Goal: Task Accomplishment & Management: Complete application form

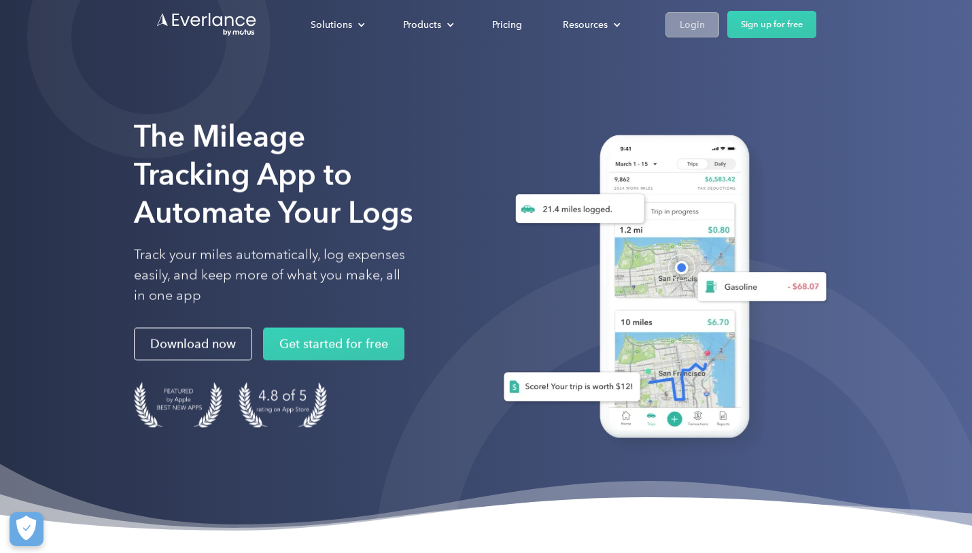
click at [678, 25] on link "Login" at bounding box center [693, 24] width 54 height 25
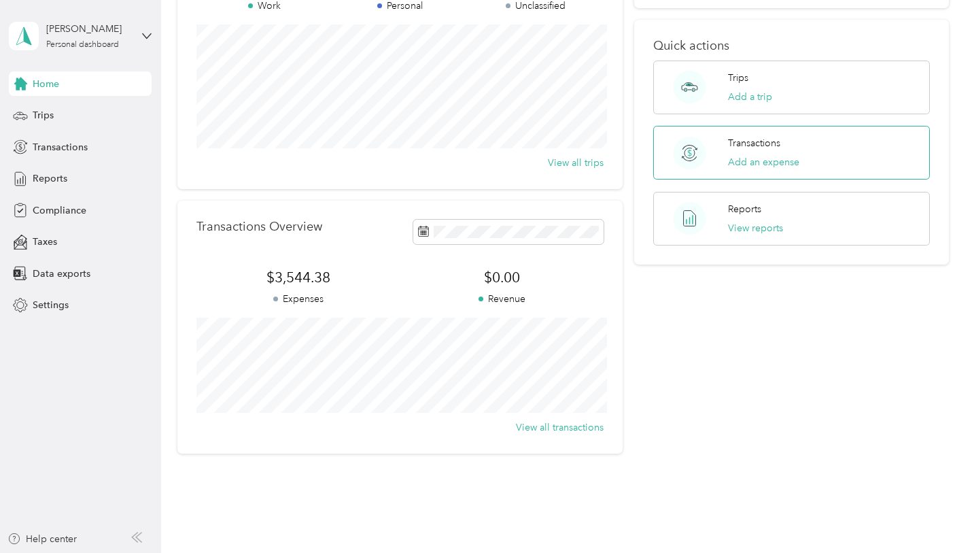
scroll to position [192, 0]
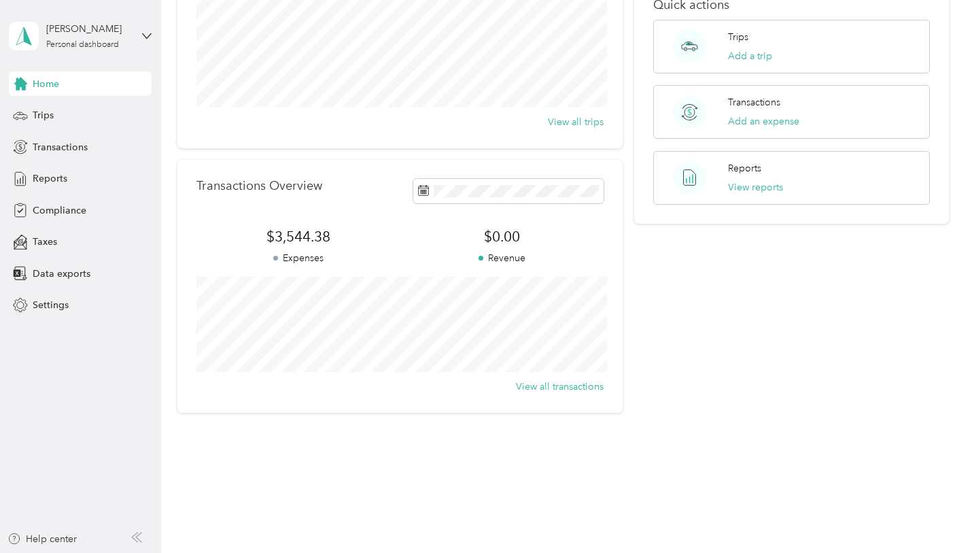
click at [155, 123] on aside "Dayna Montalto Personal dashboard Home Trips Transactions Reports Compliance Ta…" at bounding box center [80, 276] width 161 height 553
click at [107, 107] on div "Trips" at bounding box center [80, 115] width 143 height 24
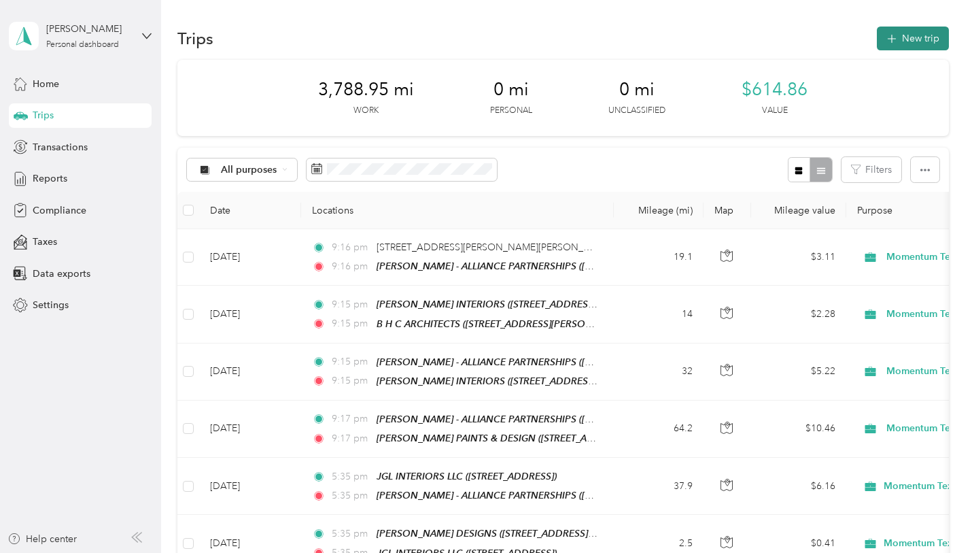
click at [923, 40] on button "New trip" at bounding box center [913, 39] width 72 height 24
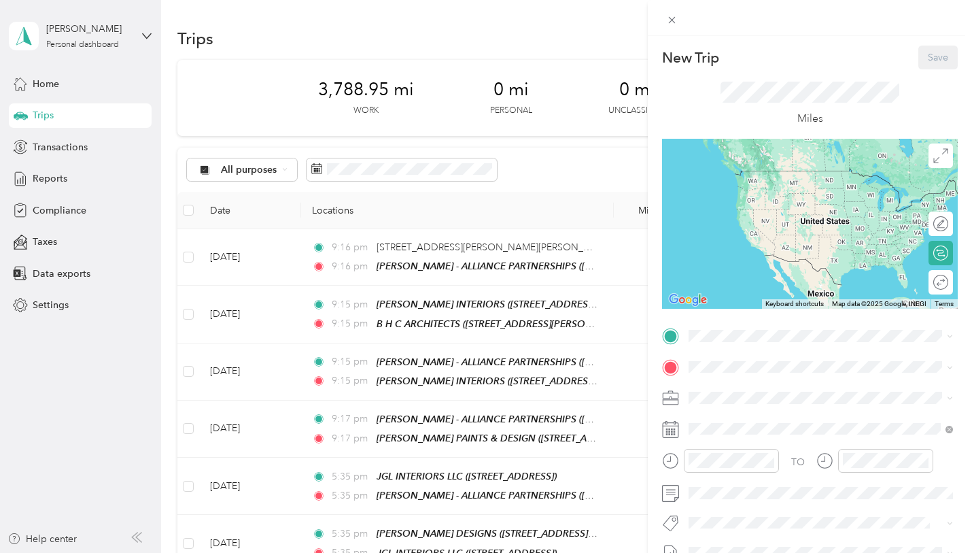
click at [731, 347] on div "TO Add photo" at bounding box center [810, 489] width 296 height 328
click at [731, 343] on span at bounding box center [821, 336] width 274 height 22
click at [853, 411] on span "445 SMITH AVE, 11751, ISLIP, NY" at bounding box center [795, 417] width 162 height 12
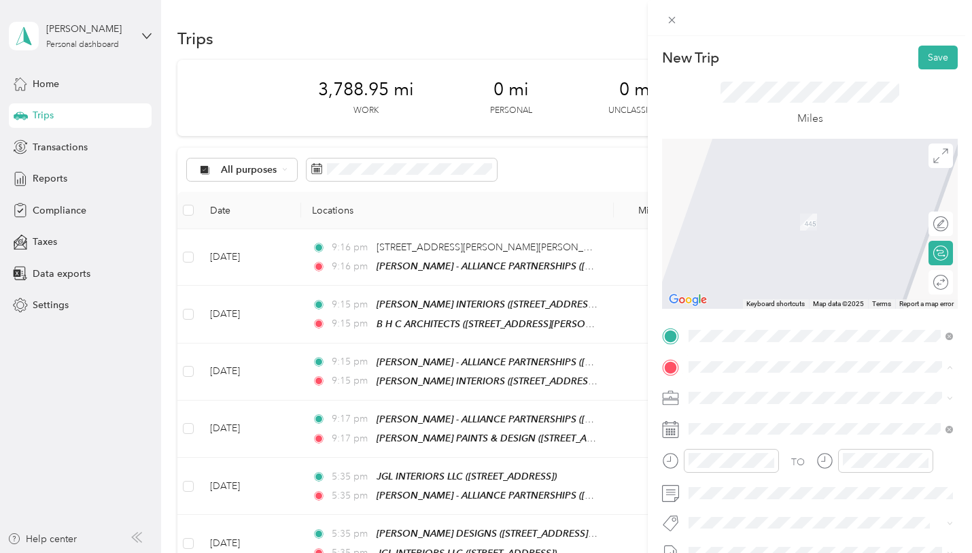
click at [772, 207] on span "716 Smithtown Bypass Smithtown, New York 11787, United States" at bounding box center [782, 201] width 136 height 12
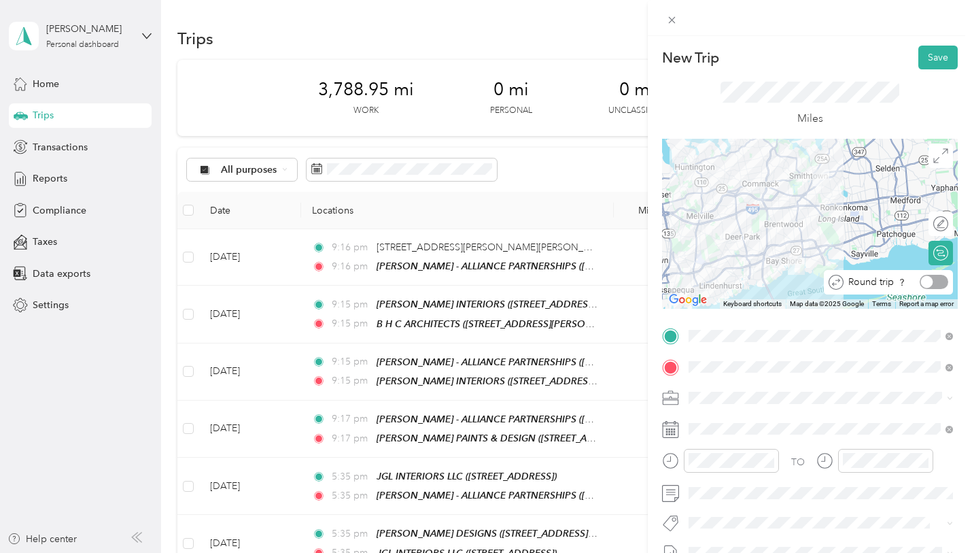
click at [940, 284] on div at bounding box center [934, 282] width 29 height 14
click at [946, 167] on div at bounding box center [810, 224] width 296 height 170
click at [944, 158] on icon at bounding box center [940, 155] width 15 height 15
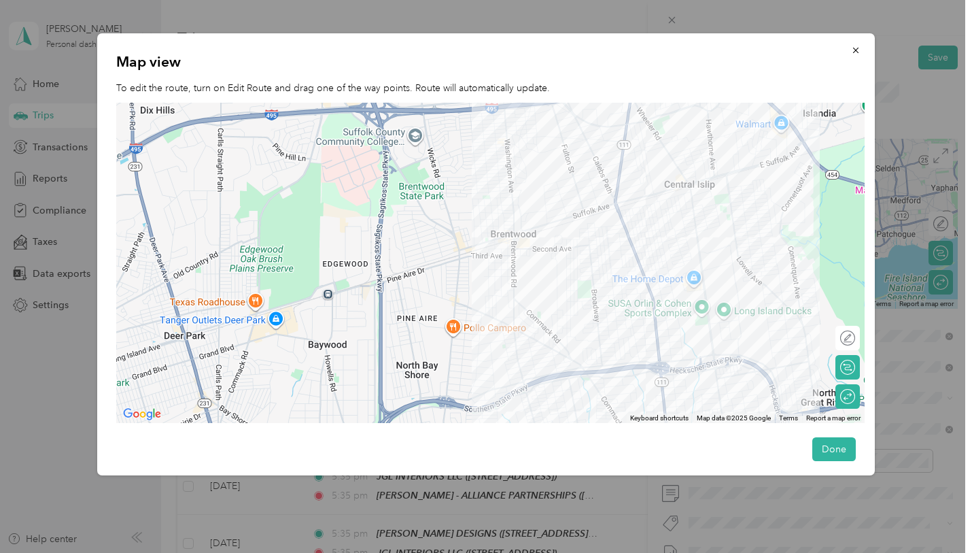
drag, startPoint x: 417, startPoint y: 188, endPoint x: 447, endPoint y: 400, distance: 213.5
click at [447, 400] on div at bounding box center [490, 263] width 748 height 321
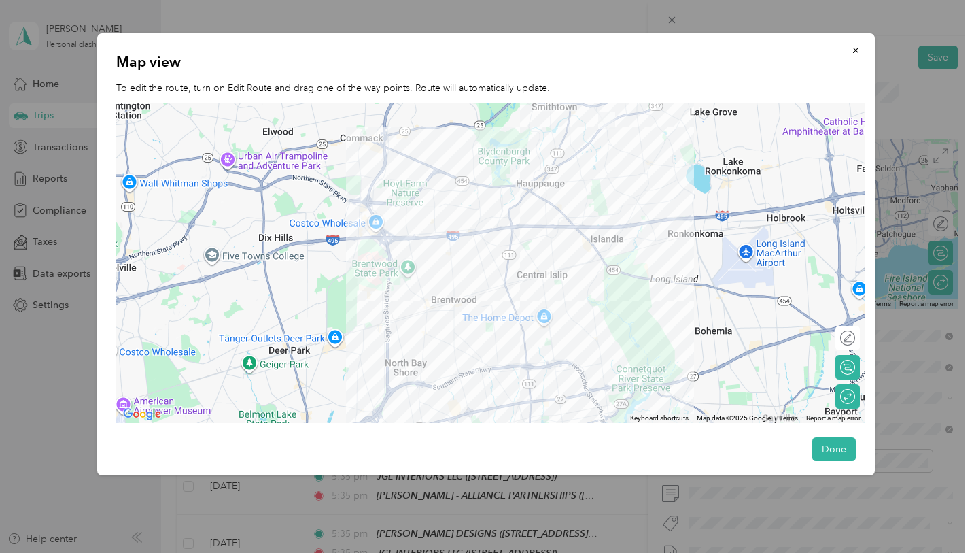
drag, startPoint x: 538, startPoint y: 245, endPoint x: 511, endPoint y: 228, distance: 33.0
click at [511, 228] on div at bounding box center [490, 263] width 748 height 321
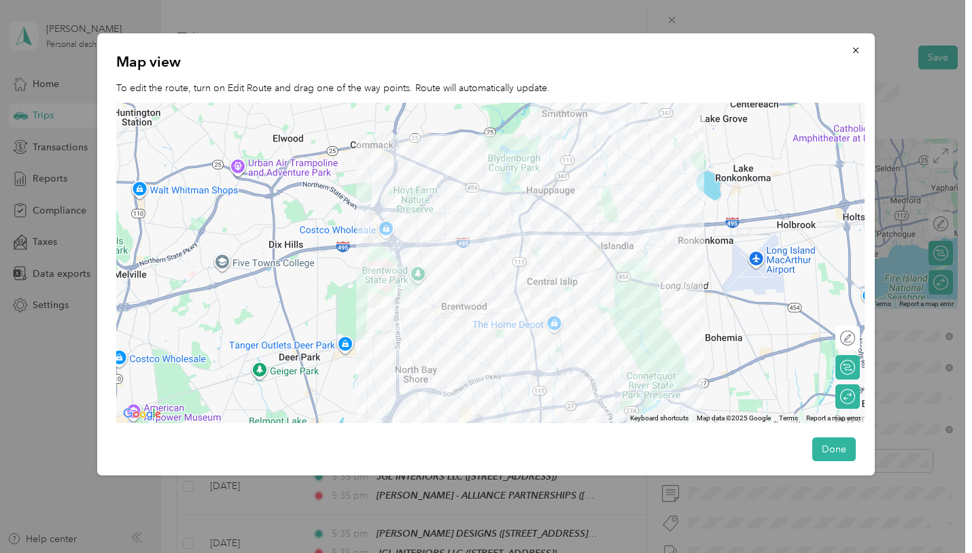
drag, startPoint x: 513, startPoint y: 230, endPoint x: 522, endPoint y: 238, distance: 12.1
click at [522, 238] on div at bounding box center [490, 263] width 748 height 321
click at [846, 343] on icon at bounding box center [847, 337] width 15 height 15
click at [844, 352] on div "Edit route Calculate route Round trip" at bounding box center [848, 372] width 24 height 92
click at [844, 336] on div "Edit route" at bounding box center [848, 338] width 24 height 24
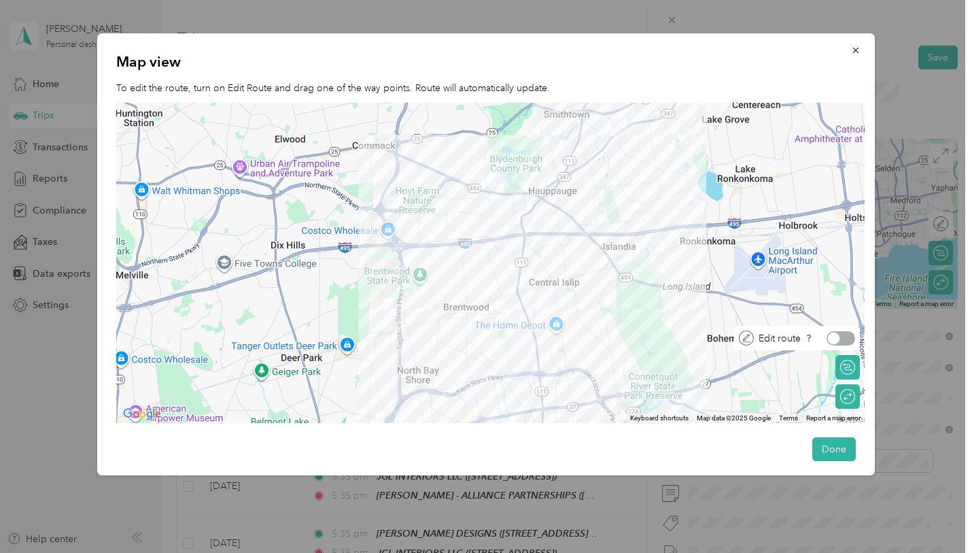
click at [838, 335] on div at bounding box center [834, 338] width 12 height 12
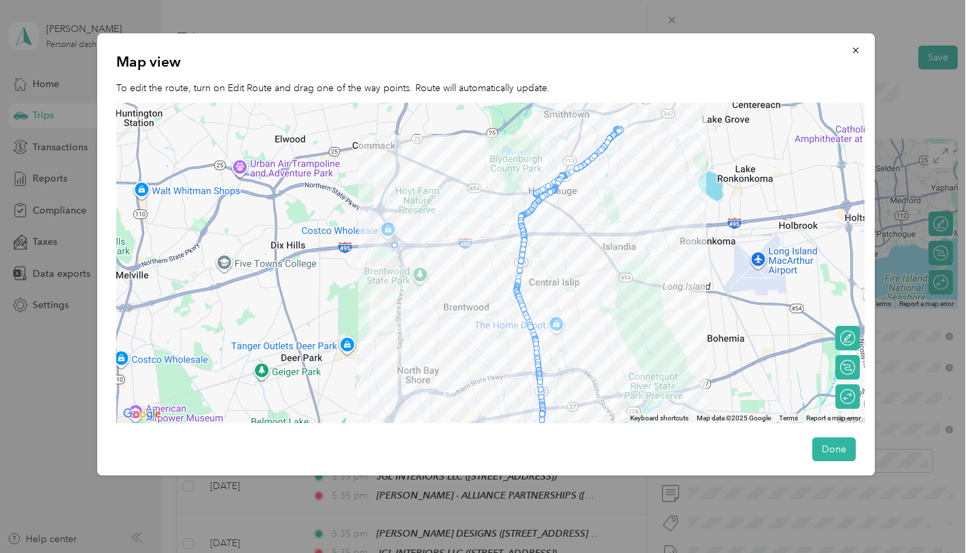
drag, startPoint x: 526, startPoint y: 233, endPoint x: 395, endPoint y: 242, distance: 130.8
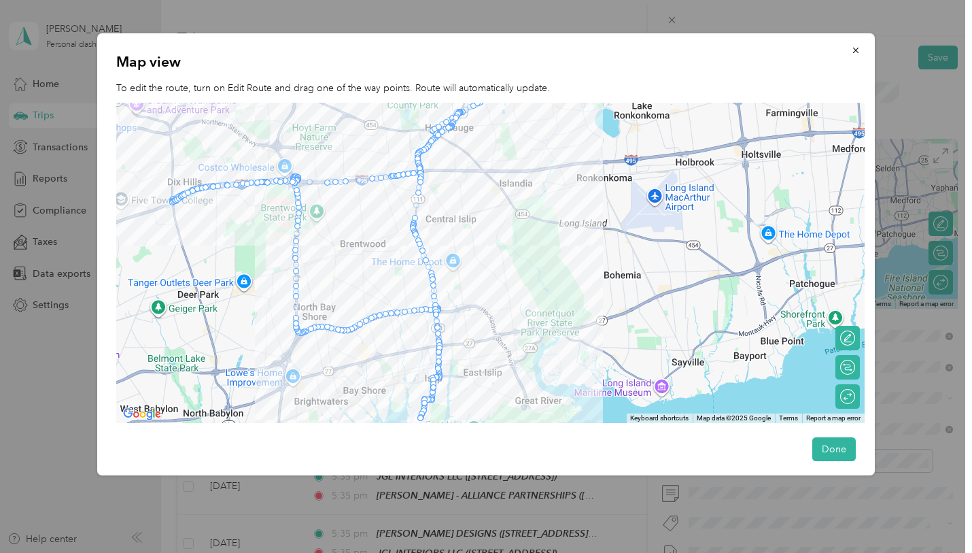
drag, startPoint x: 171, startPoint y: 203, endPoint x: 295, endPoint y: 183, distance: 126.0
click at [378, 249] on div at bounding box center [490, 263] width 748 height 321
click at [855, 339] on div "Edit route" at bounding box center [855, 338] width 0 height 14
click at [844, 339] on div at bounding box center [848, 338] width 12 height 12
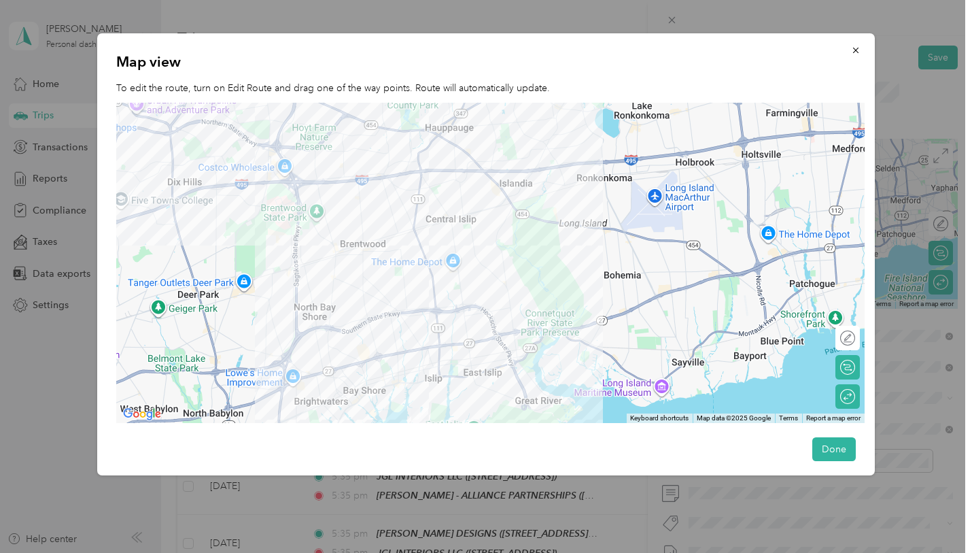
click at [334, 182] on div at bounding box center [490, 263] width 748 height 321
click at [329, 173] on div at bounding box center [490, 263] width 748 height 321
click at [305, 193] on div at bounding box center [490, 263] width 748 height 321
click at [850, 332] on div "Edit route" at bounding box center [816, 338] width 77 height 14
click at [842, 344] on div "Edit route" at bounding box center [841, 338] width 38 height 24
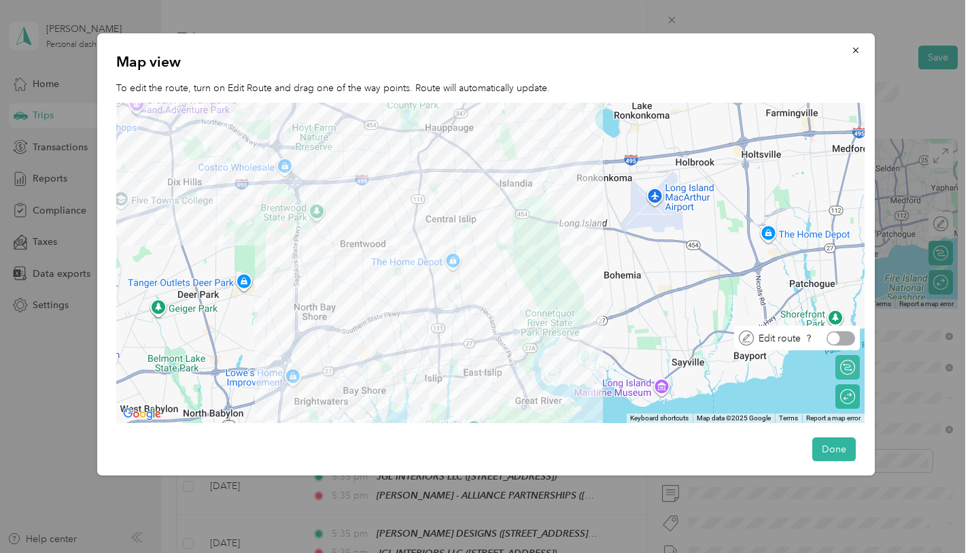
click at [821, 337] on div "Edit route" at bounding box center [804, 338] width 101 height 14
drag, startPoint x: 837, startPoint y: 337, endPoint x: 814, endPoint y: 333, distance: 23.5
click at [837, 337] on div at bounding box center [834, 338] width 12 height 12
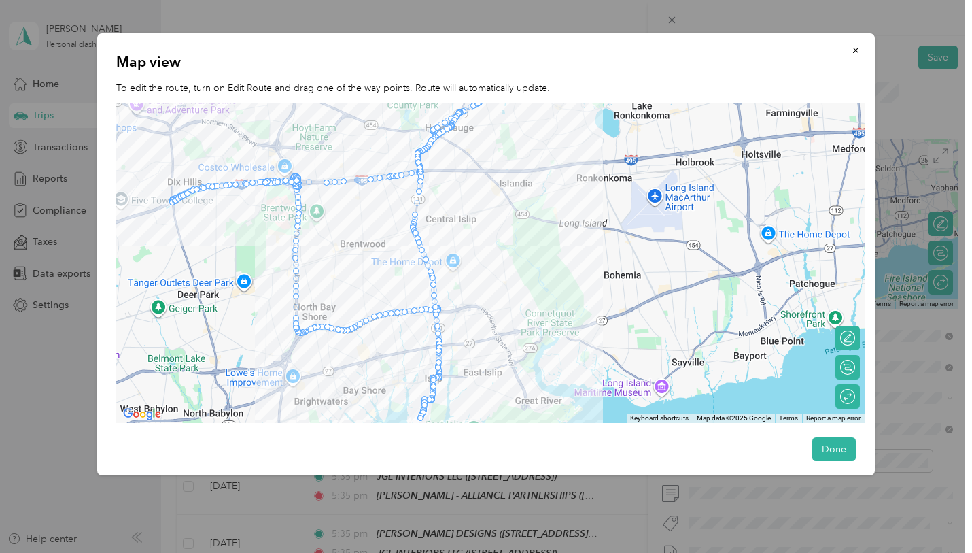
click at [359, 183] on div at bounding box center [357, 180] width 7 height 7
click at [358, 180] on div at bounding box center [357, 180] width 6 height 6
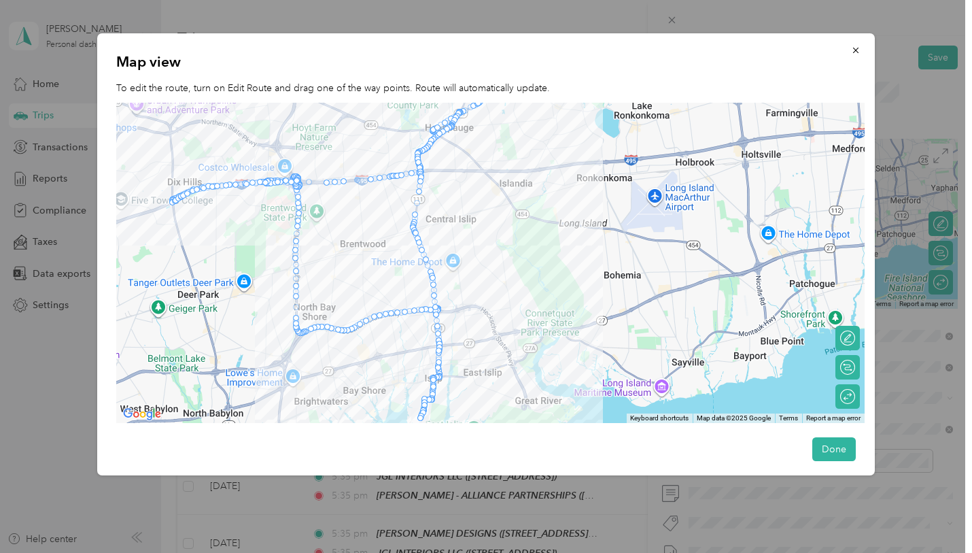
click at [358, 180] on div at bounding box center [357, 180] width 6 height 6
drag, startPoint x: 358, startPoint y: 180, endPoint x: 300, endPoint y: 184, distance: 57.2
drag, startPoint x: 400, startPoint y: 176, endPoint x: 423, endPoint y: 176, distance: 23.1
click at [423, 176] on div at bounding box center [490, 263] width 748 height 321
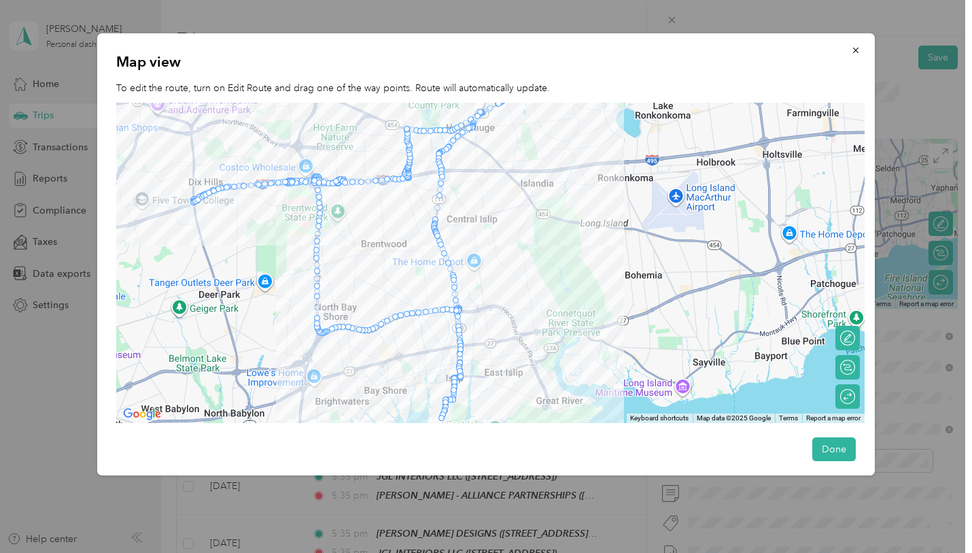
drag, startPoint x: 409, startPoint y: 133, endPoint x: 444, endPoint y: 175, distance: 55.1
click at [444, 175] on div at bounding box center [442, 176] width 6 height 6
drag, startPoint x: 408, startPoint y: 127, endPoint x: 441, endPoint y: 167, distance: 51.7
click at [833, 433] on div "Map view To edit the route, turn on Edit Route and drag one of the way points. …" at bounding box center [486, 254] width 778 height 442
click at [833, 455] on button "Done" at bounding box center [834, 449] width 44 height 24
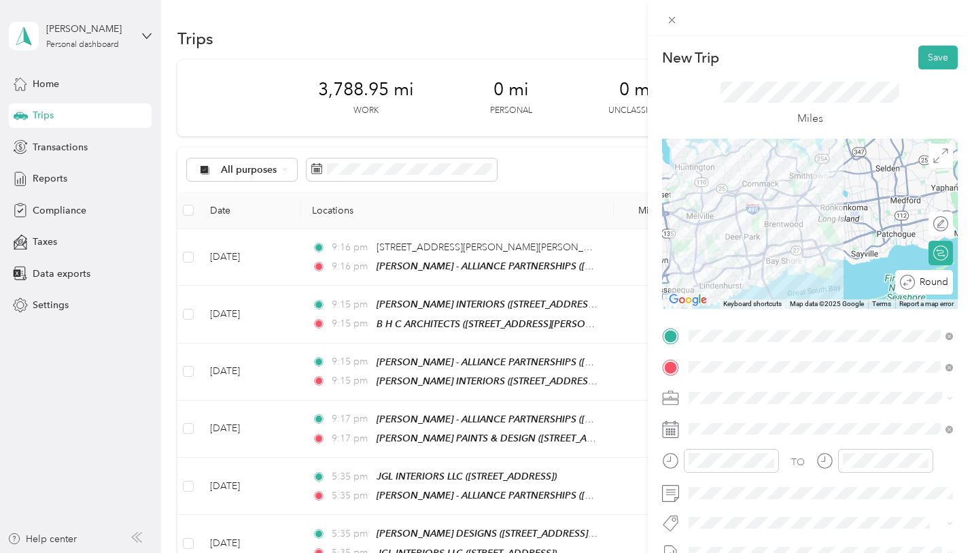
click at [940, 280] on span "Round trip" at bounding box center [943, 282] width 46 height 10
click at [940, 278] on div at bounding box center [941, 282] width 12 height 12
click at [940, 275] on div at bounding box center [934, 282] width 29 height 14
click at [940, 276] on div at bounding box center [941, 282] width 12 height 12
click at [846, 179] on div at bounding box center [810, 224] width 296 height 170
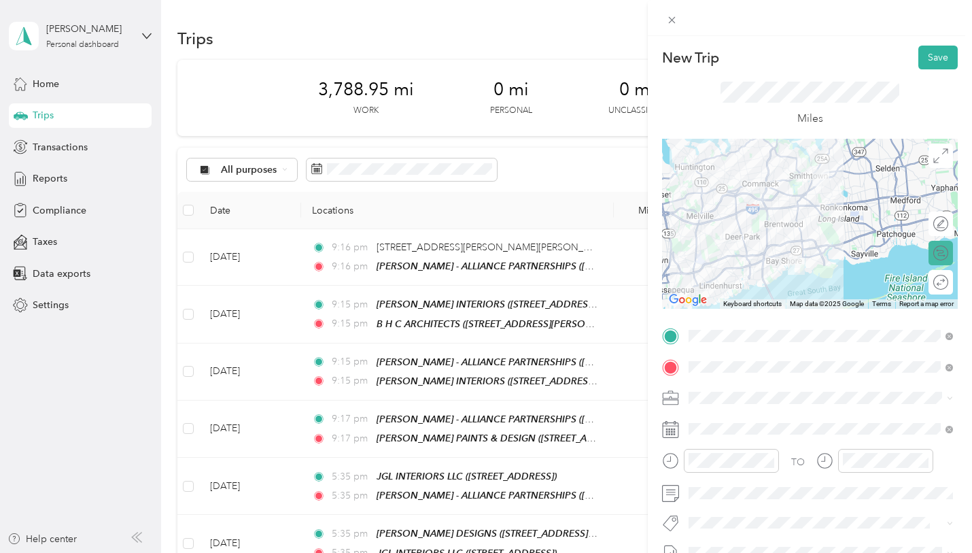
click at [940, 239] on div "Edit route Calculate route Round trip" at bounding box center [941, 257] width 24 height 92
click at [940, 158] on icon at bounding box center [940, 155] width 15 height 15
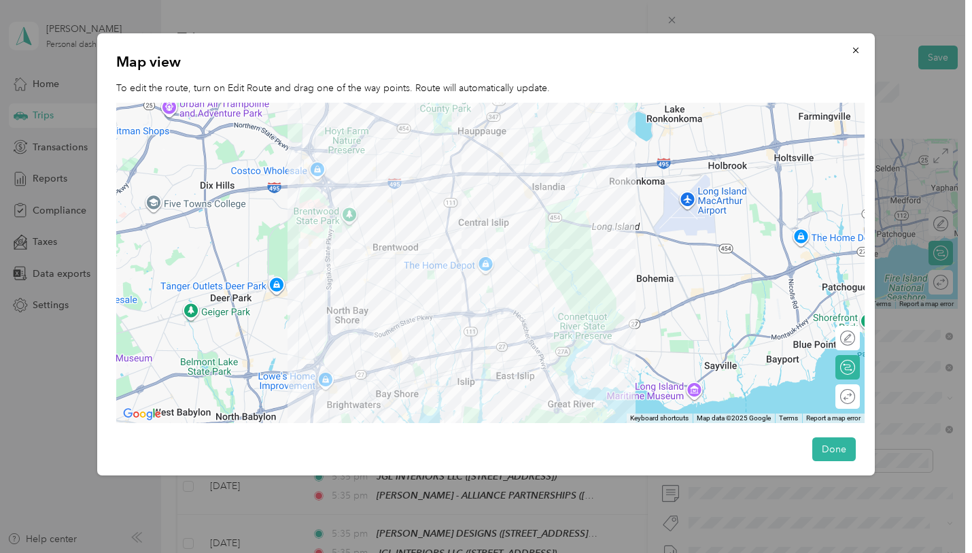
click at [335, 294] on div at bounding box center [490, 263] width 748 height 321
click at [332, 294] on div at bounding box center [490, 263] width 748 height 321
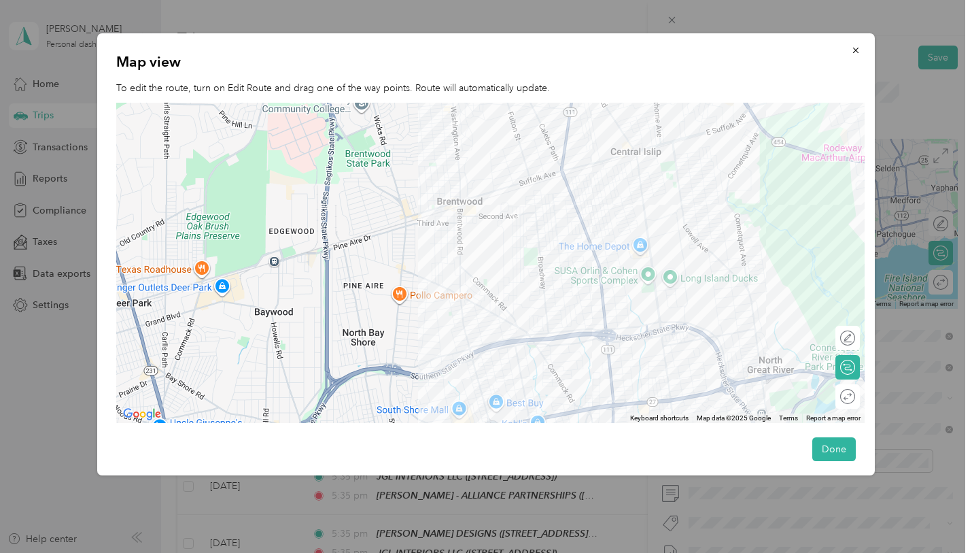
click at [842, 337] on div "Edit route" at bounding box center [848, 338] width 24 height 24
click at [852, 343] on circle at bounding box center [848, 338] width 14 height 14
click at [827, 343] on div "Edit route" at bounding box center [804, 338] width 101 height 14
click at [841, 341] on div at bounding box center [841, 338] width 29 height 14
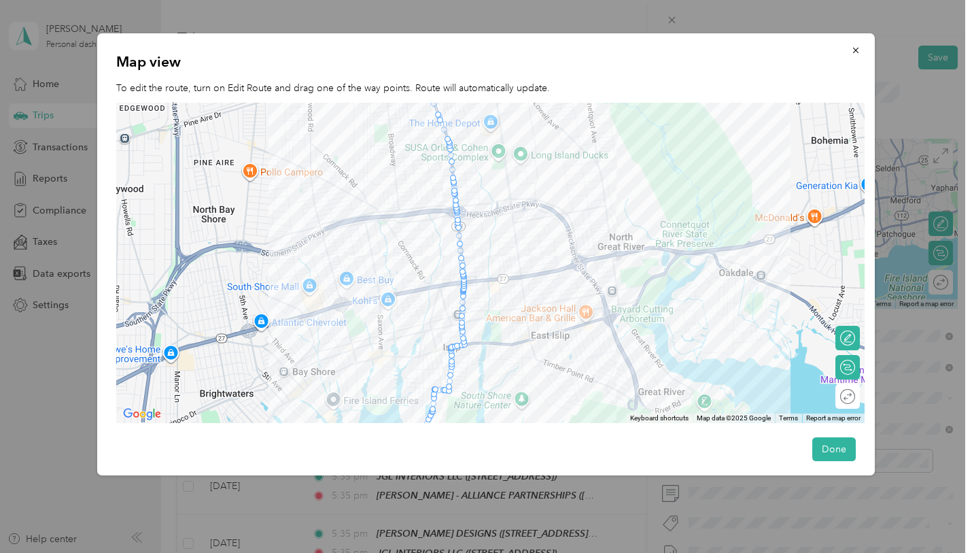
drag, startPoint x: 409, startPoint y: 346, endPoint x: 625, endPoint y: 375, distance: 218.2
click at [625, 375] on div at bounding box center [490, 263] width 748 height 321
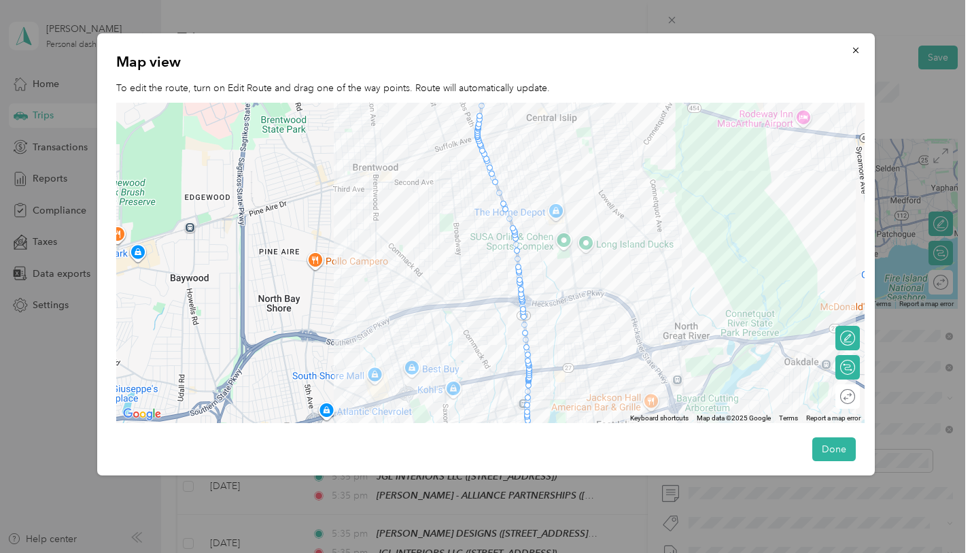
drag, startPoint x: 506, startPoint y: 256, endPoint x: 556, endPoint y: 324, distance: 83.6
click at [556, 325] on div at bounding box center [490, 263] width 748 height 321
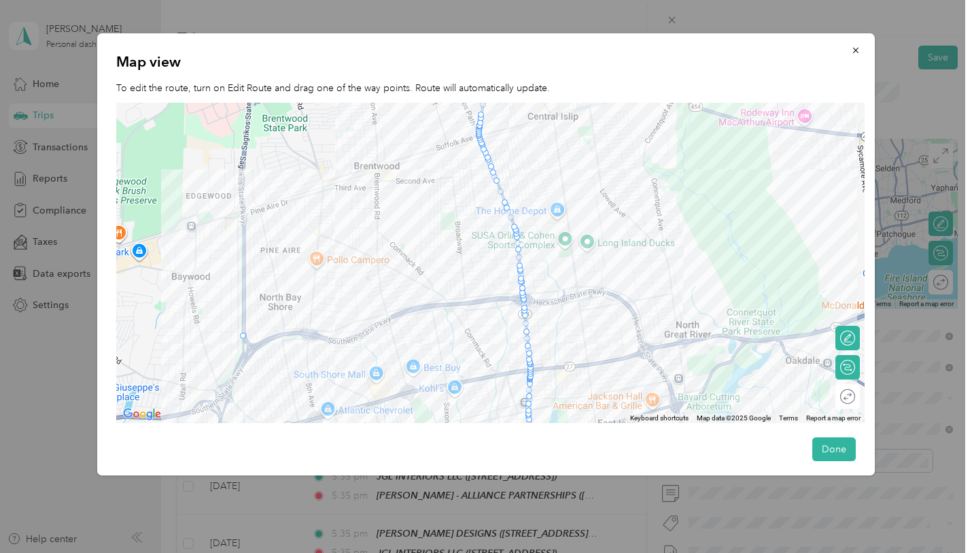
drag, startPoint x: 526, startPoint y: 301, endPoint x: 244, endPoint y: 339, distance: 284.0
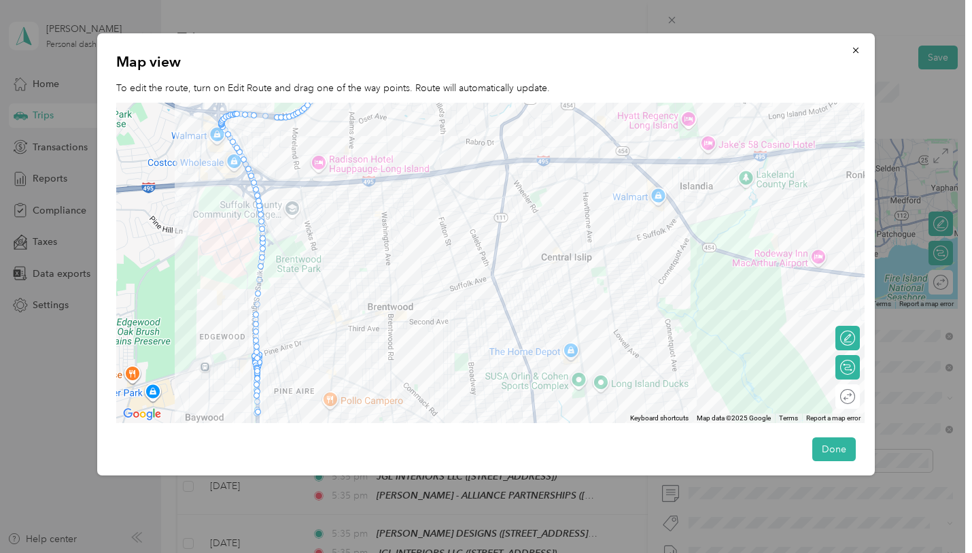
drag, startPoint x: 286, startPoint y: 267, endPoint x: 304, endPoint y: 415, distance: 149.3
click at [304, 417] on div at bounding box center [490, 263] width 748 height 321
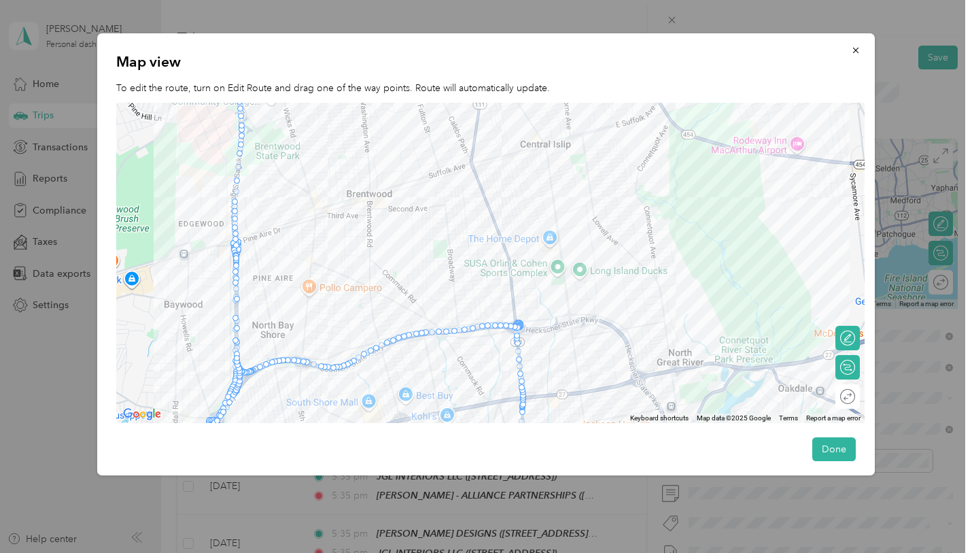
drag, startPoint x: 348, startPoint y: 265, endPoint x: 324, endPoint y: 126, distance: 140.8
click at [324, 126] on div at bounding box center [490, 263] width 748 height 321
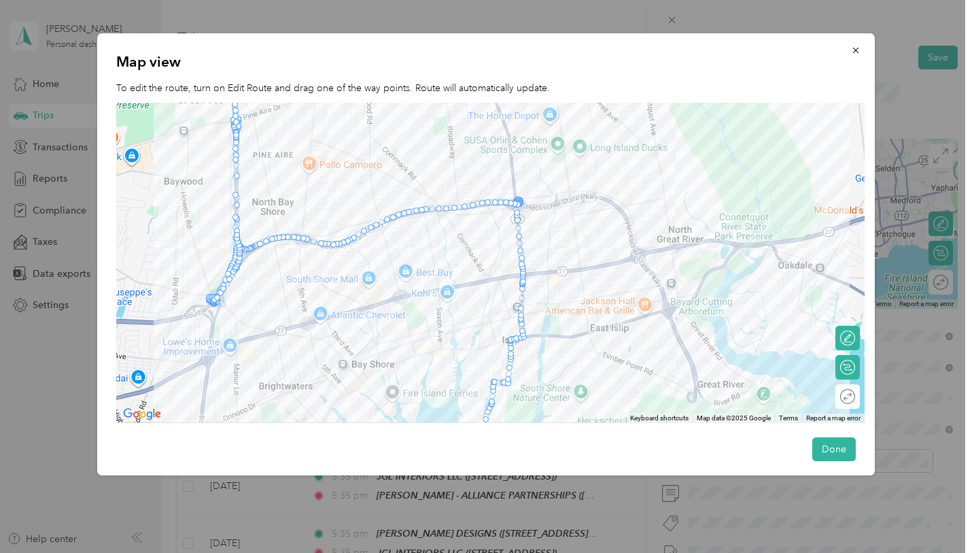
drag, startPoint x: 433, startPoint y: 292, endPoint x: 433, endPoint y: 163, distance: 129.2
click at [433, 163] on div at bounding box center [490, 263] width 748 height 321
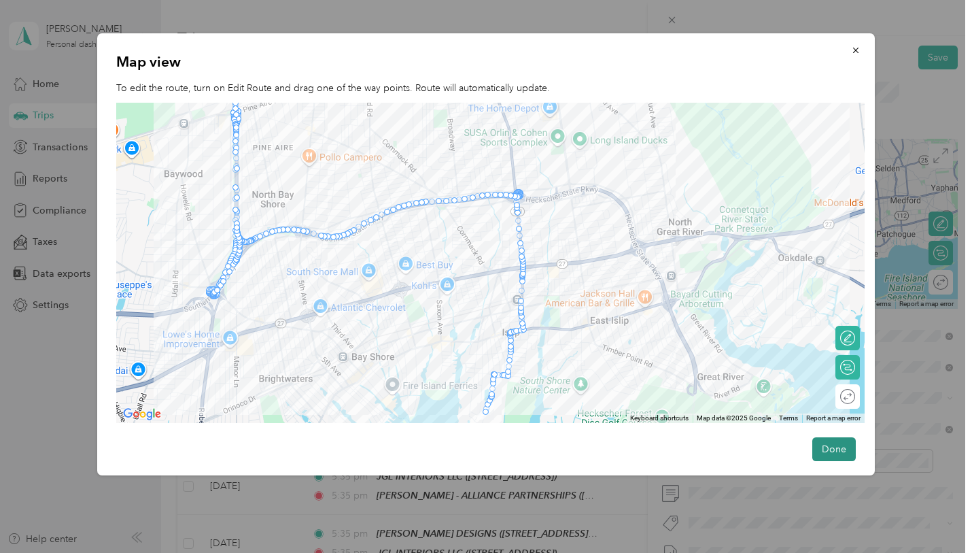
click at [830, 456] on button "Done" at bounding box center [834, 449] width 44 height 24
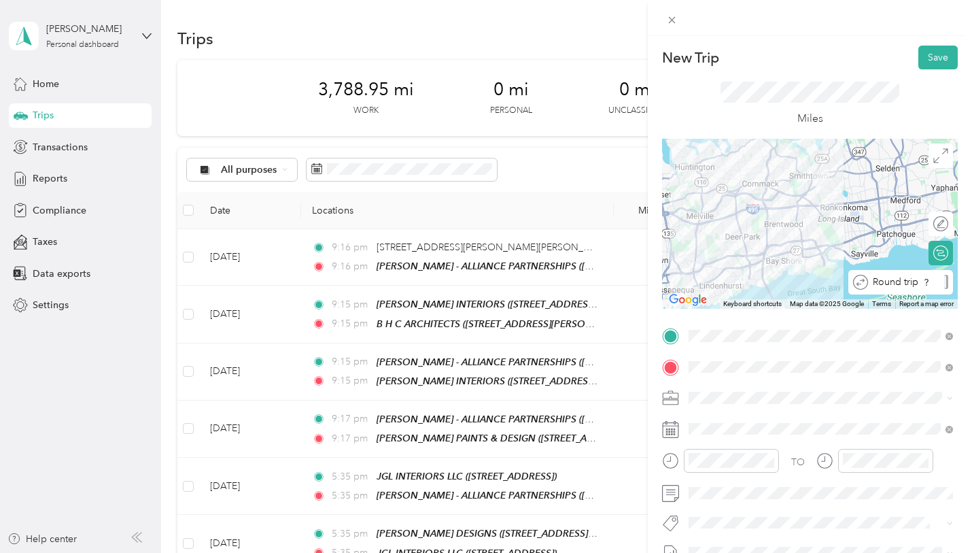
click at [944, 292] on div "Round trip" at bounding box center [900, 282] width 105 height 24
click at [940, 279] on div at bounding box center [934, 282] width 29 height 14
click at [940, 279] on div at bounding box center [941, 282] width 12 height 12
click at [940, 279] on div at bounding box center [934, 282] width 29 height 14
click at [944, 221] on div "Edit route" at bounding box center [918, 223] width 61 height 14
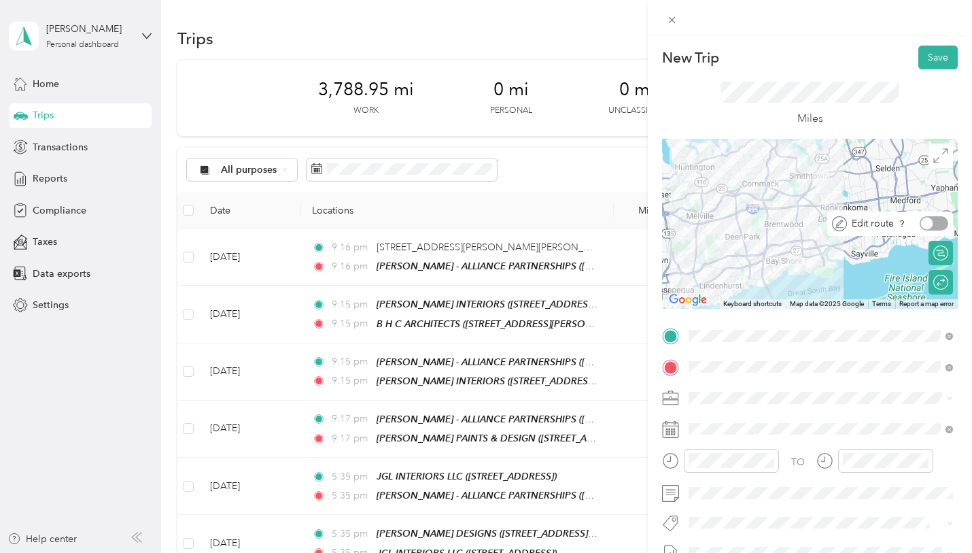
click at [944, 221] on div at bounding box center [934, 223] width 29 height 14
click at [944, 221] on div at bounding box center [941, 224] width 12 height 12
click at [943, 164] on span at bounding box center [941, 155] width 24 height 24
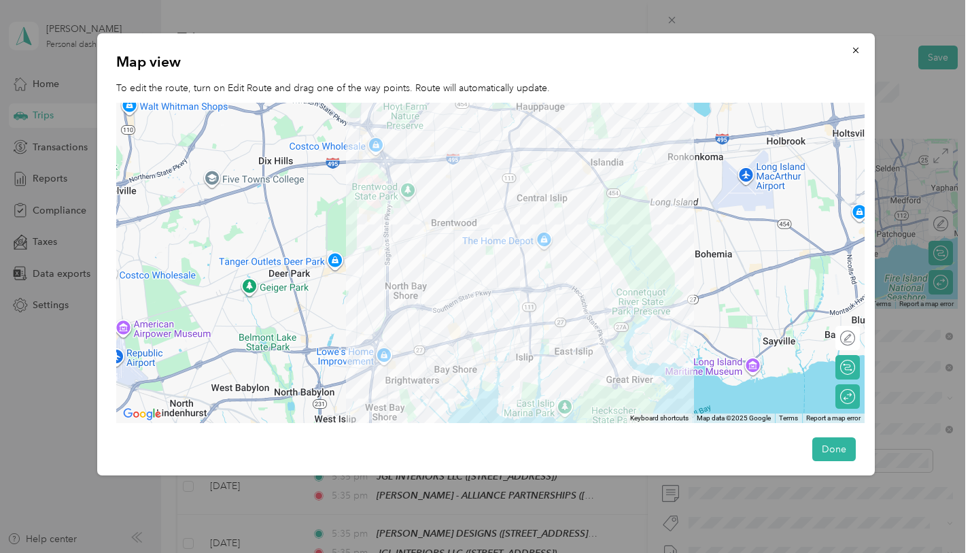
click at [854, 349] on div "Edit route" at bounding box center [848, 338] width 24 height 24
click at [838, 333] on div at bounding box center [841, 338] width 29 height 14
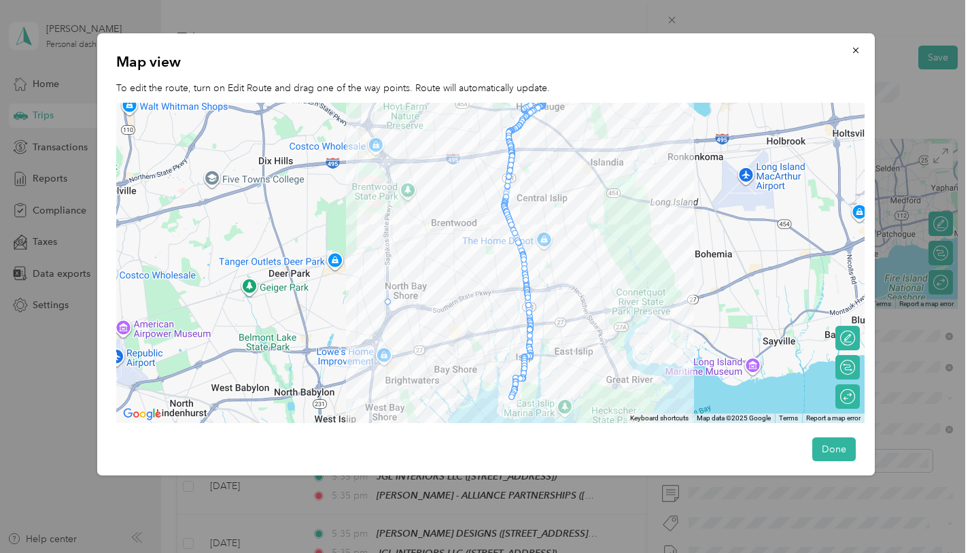
drag, startPoint x: 526, startPoint y: 281, endPoint x: 386, endPoint y: 301, distance: 141.4
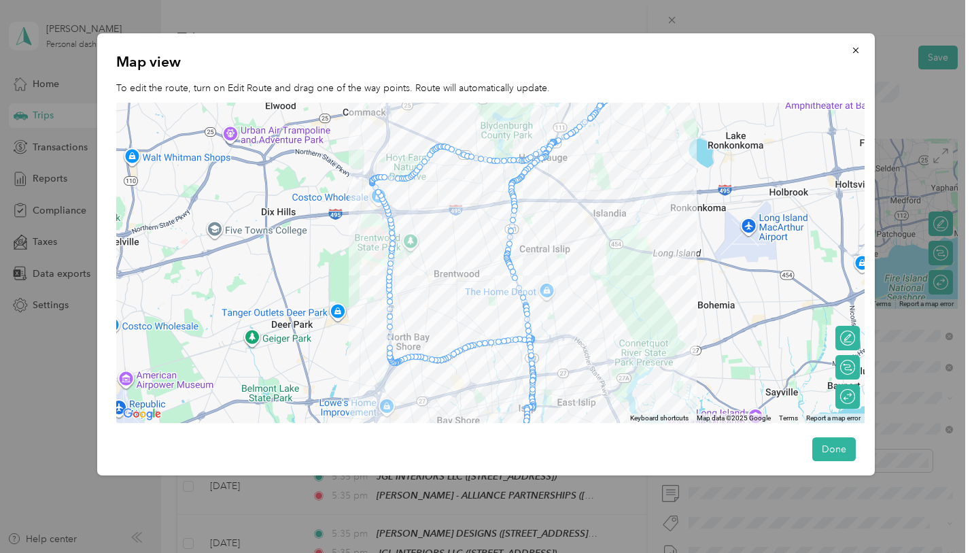
drag, startPoint x: 485, startPoint y: 246, endPoint x: 489, endPoint y: 334, distance: 87.8
click at [489, 334] on div at bounding box center [490, 263] width 748 height 321
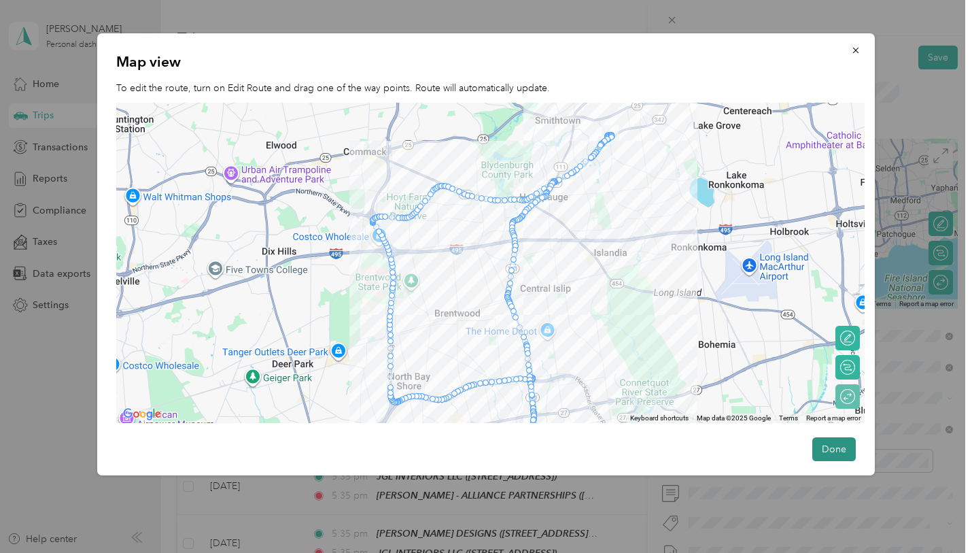
click at [838, 449] on button "Done" at bounding box center [834, 449] width 44 height 24
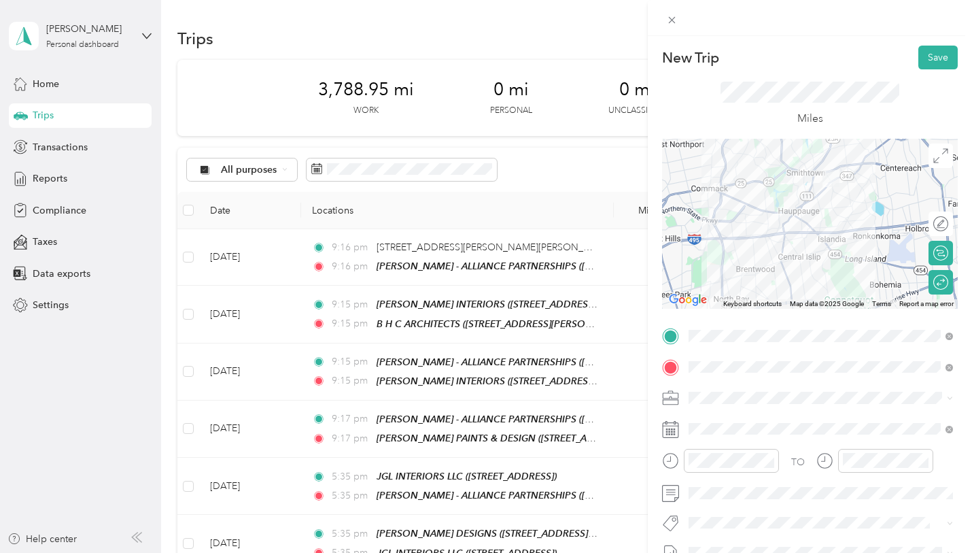
drag, startPoint x: 754, startPoint y: 235, endPoint x: 859, endPoint y: 286, distance: 117.4
click at [860, 286] on div at bounding box center [810, 224] width 296 height 170
click at [782, 234] on div at bounding box center [810, 224] width 296 height 170
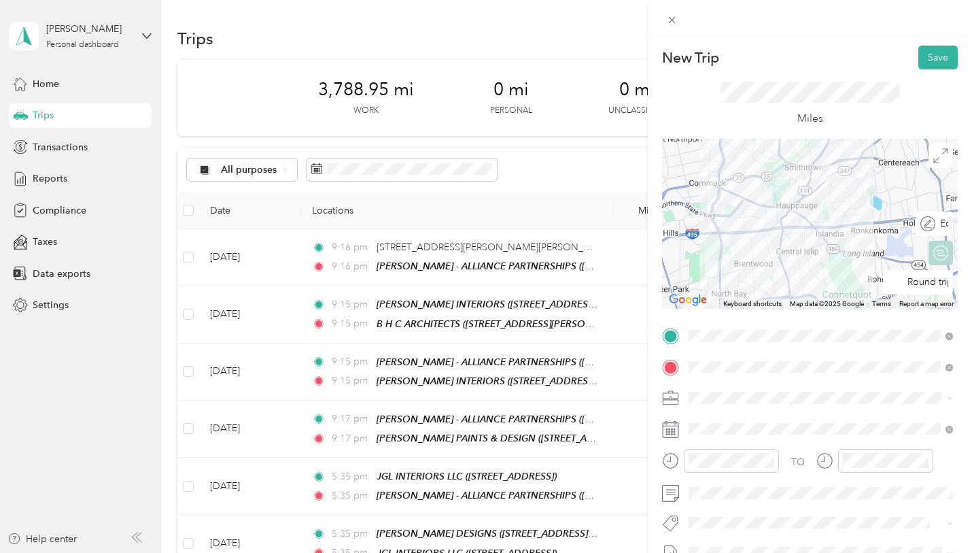
click at [942, 226] on div "Edit route" at bounding box center [941, 223] width 13 height 14
click at [942, 226] on div at bounding box center [934, 223] width 29 height 14
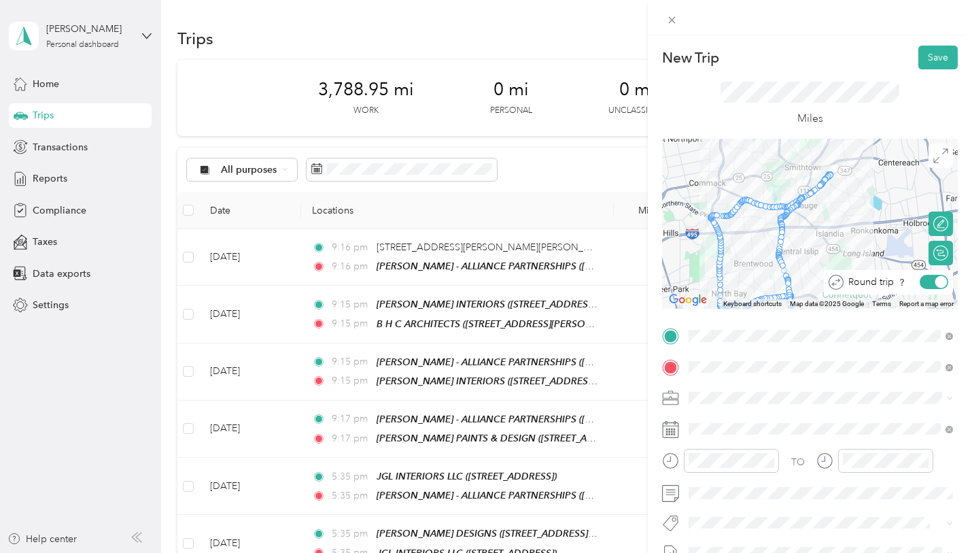
click at [939, 283] on div at bounding box center [941, 282] width 12 height 12
click at [939, 283] on div at bounding box center [934, 282] width 29 height 14
click at [939, 283] on div at bounding box center [941, 282] width 12 height 12
click at [939, 283] on div at bounding box center [934, 282] width 29 height 14
click at [939, 283] on div at bounding box center [941, 282] width 12 height 12
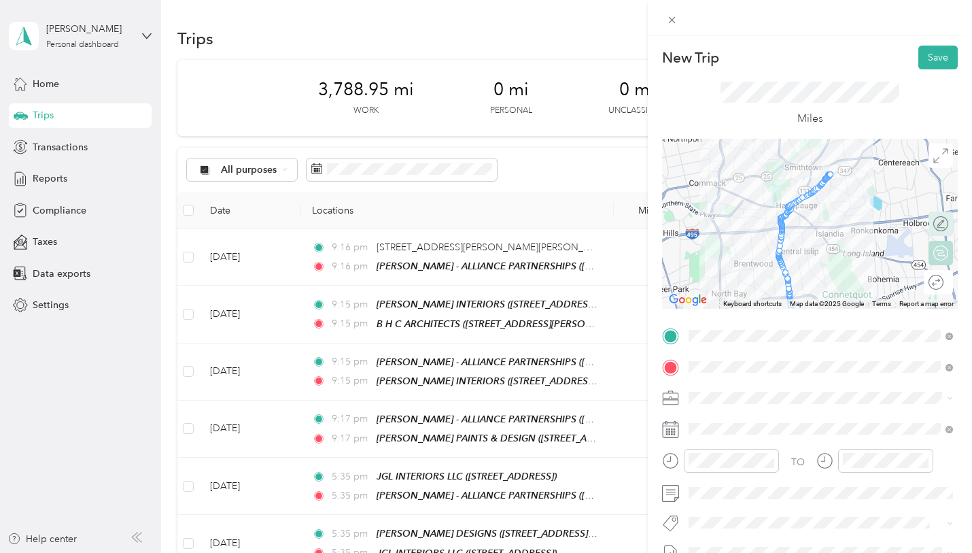
click at [946, 224] on icon at bounding box center [940, 223] width 15 height 15
click at [934, 287] on icon at bounding box center [940, 282] width 15 height 15
click at [934, 287] on div at bounding box center [934, 282] width 27 height 14
click at [945, 220] on icon at bounding box center [940, 223] width 15 height 15
click at [943, 221] on div at bounding box center [941, 224] width 12 height 12
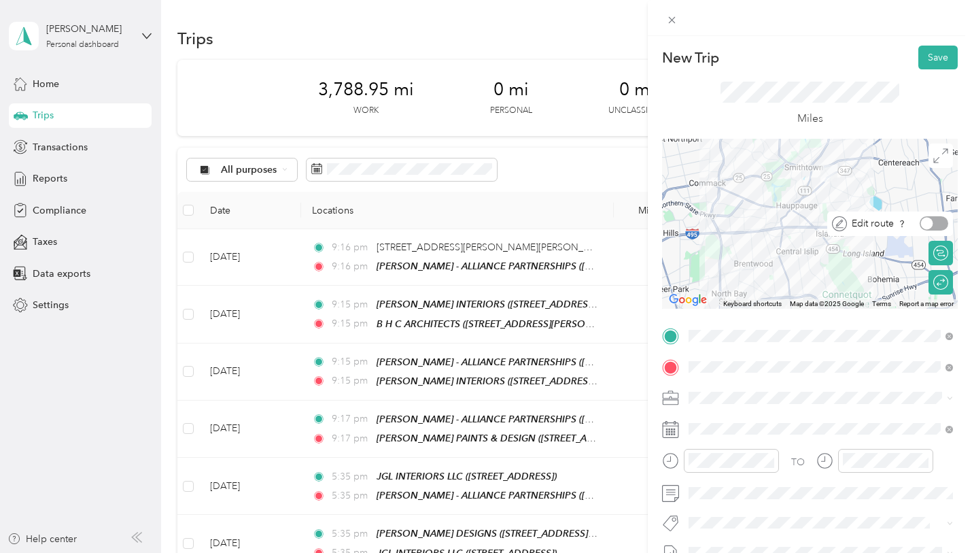
click at [943, 221] on div at bounding box center [934, 223] width 29 height 14
click at [943, 221] on div at bounding box center [941, 224] width 12 height 12
click at [948, 226] on div "Edit route" at bounding box center [948, 223] width 0 height 14
click at [938, 226] on div at bounding box center [934, 223] width 29 height 14
click at [941, 154] on icon at bounding box center [940, 155] width 15 height 15
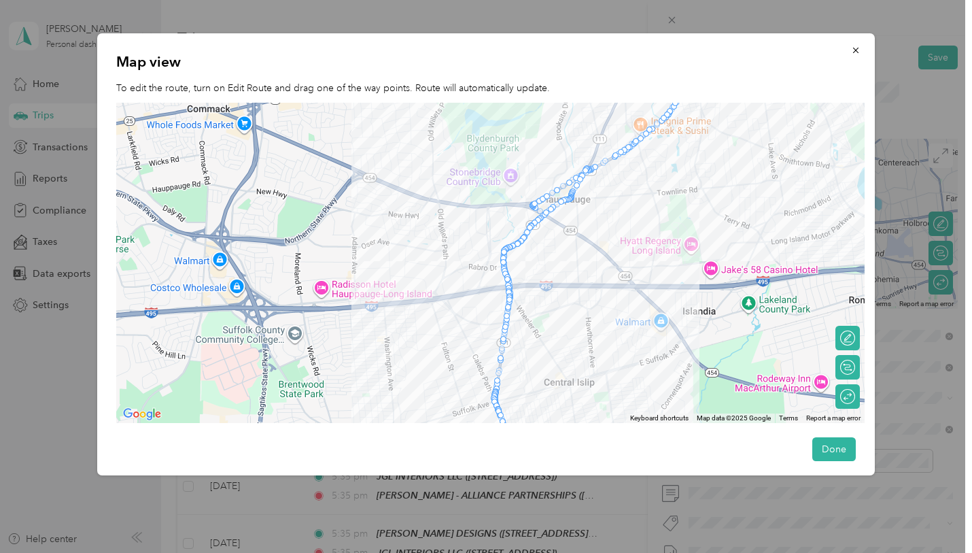
drag, startPoint x: 519, startPoint y: 141, endPoint x: 534, endPoint y: 223, distance: 82.9
click at [534, 223] on div at bounding box center [490, 263] width 748 height 321
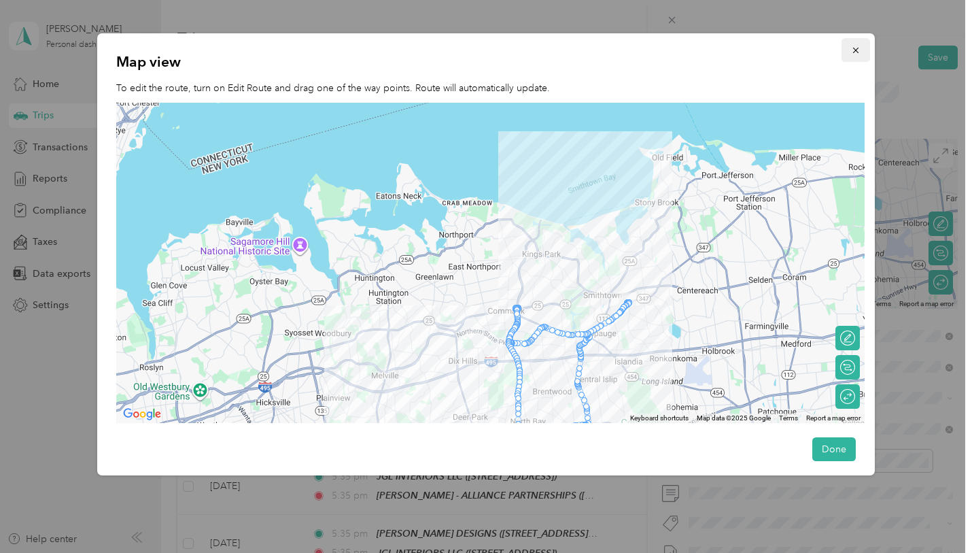
click at [857, 49] on icon "button" at bounding box center [855, 50] width 5 height 5
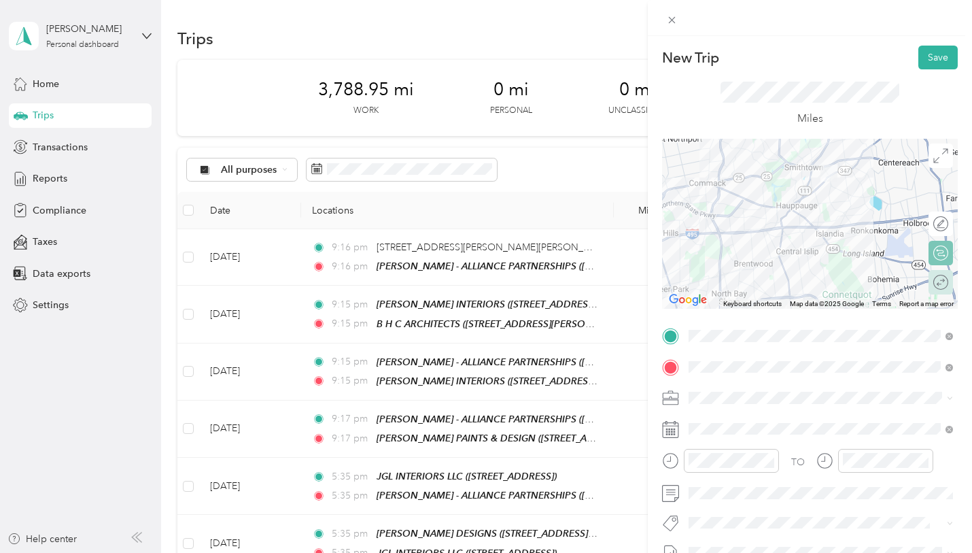
click at [948, 281] on div "Round trip" at bounding box center [941, 282] width 24 height 24
click at [947, 281] on div at bounding box center [941, 282] width 12 height 12
click at [947, 281] on div at bounding box center [934, 282] width 29 height 14
click at [940, 222] on div at bounding box center [934, 223] width 29 height 14
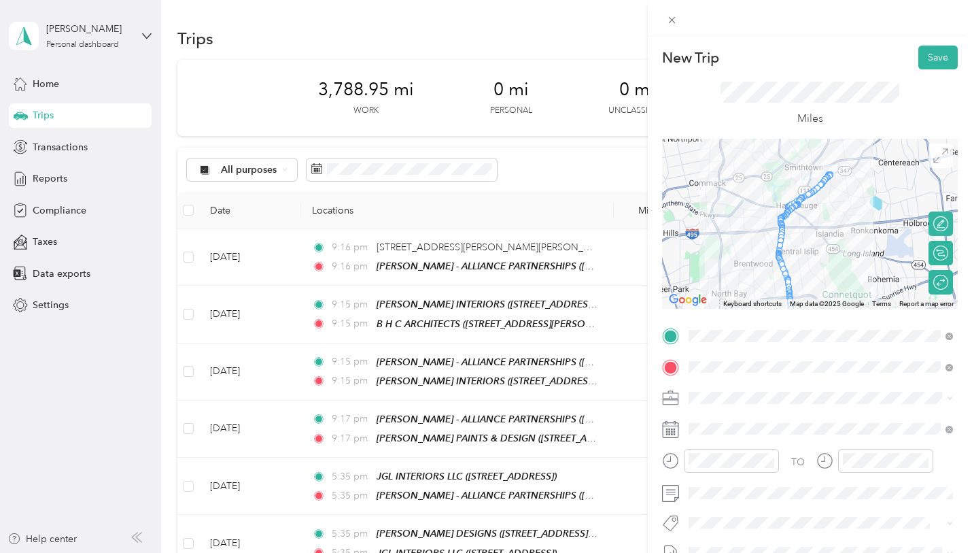
click at [950, 162] on span at bounding box center [941, 155] width 24 height 24
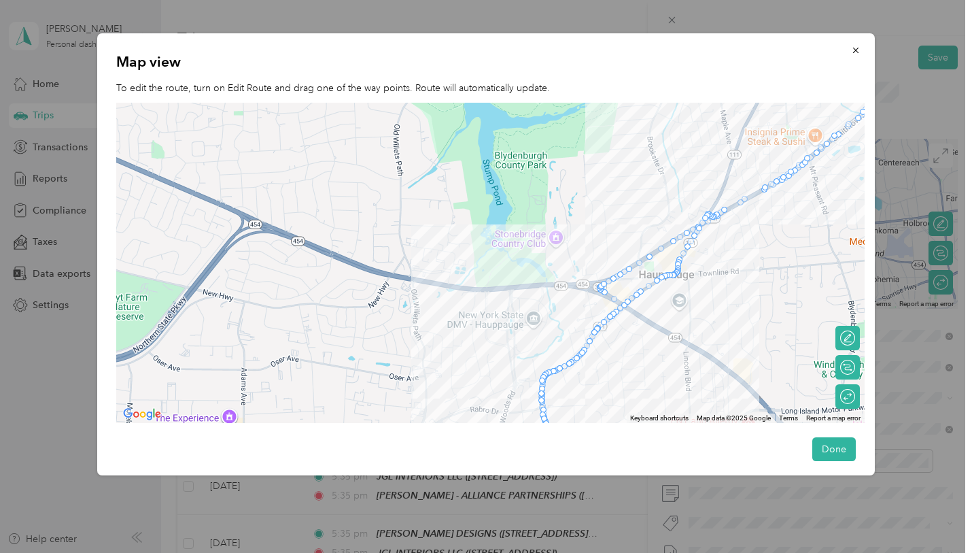
drag, startPoint x: 371, startPoint y: 172, endPoint x: 545, endPoint y: 333, distance: 237.7
click at [545, 333] on div at bounding box center [490, 263] width 748 height 321
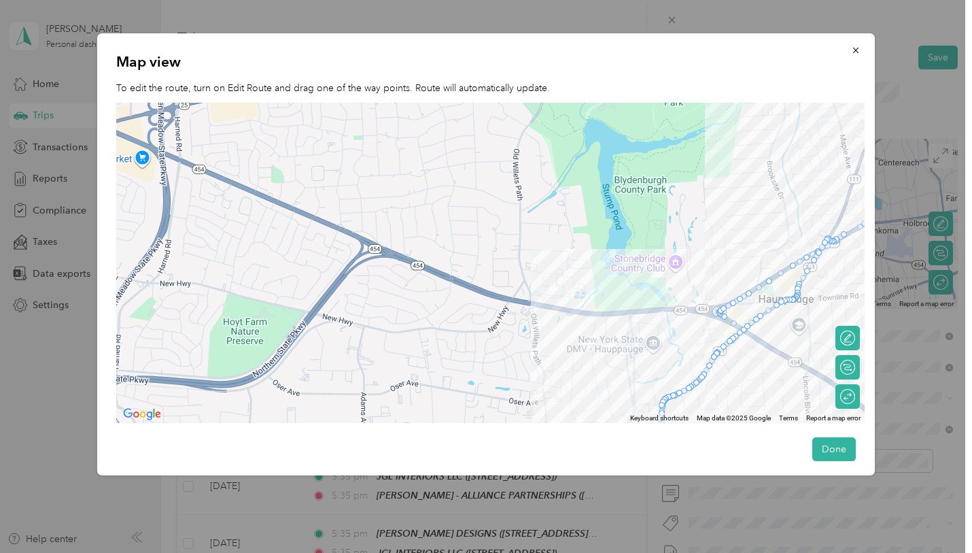
drag, startPoint x: 542, startPoint y: 324, endPoint x: 644, endPoint y: 341, distance: 104.2
click at [644, 342] on div at bounding box center [490, 263] width 748 height 321
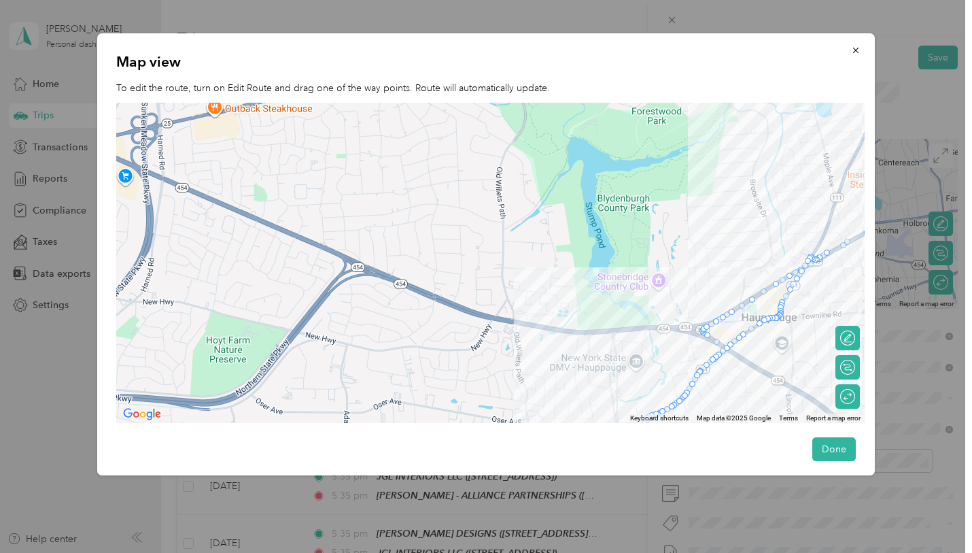
drag, startPoint x: 790, startPoint y: 319, endPoint x: 787, endPoint y: 344, distance: 25.4
click at [787, 344] on div at bounding box center [490, 263] width 748 height 321
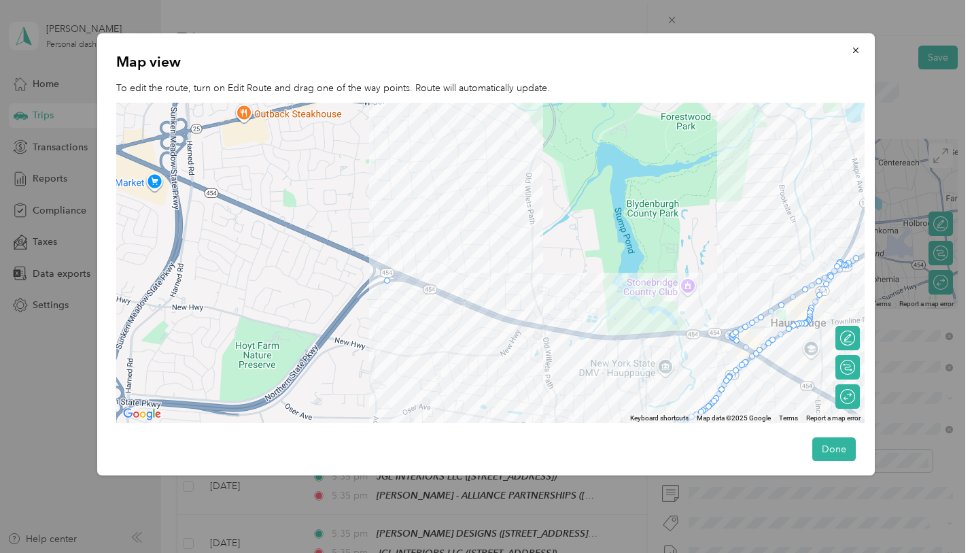
drag, startPoint x: 729, startPoint y: 360, endPoint x: 387, endPoint y: 280, distance: 351.7
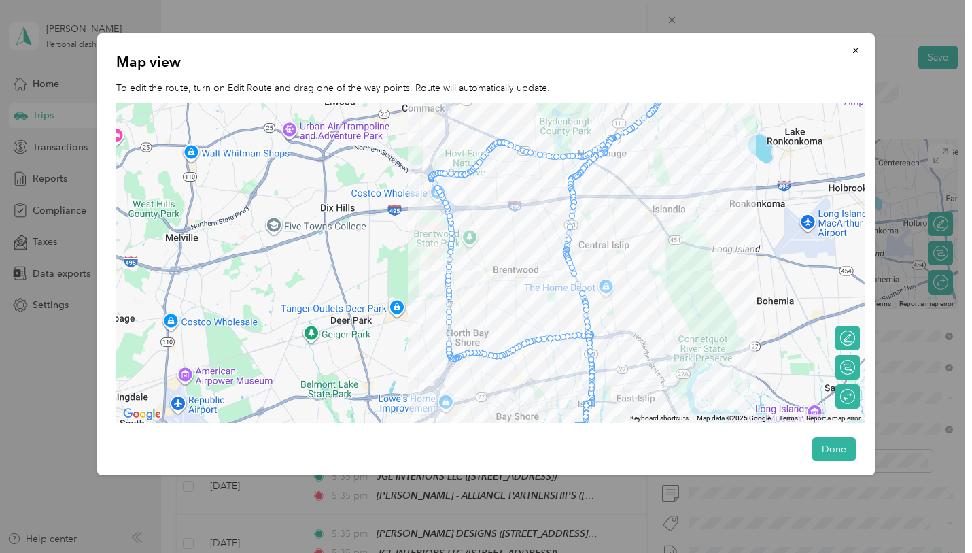
drag, startPoint x: 502, startPoint y: 342, endPoint x: 524, endPoint y: 199, distance: 145.1
click at [524, 199] on div at bounding box center [490, 263] width 748 height 321
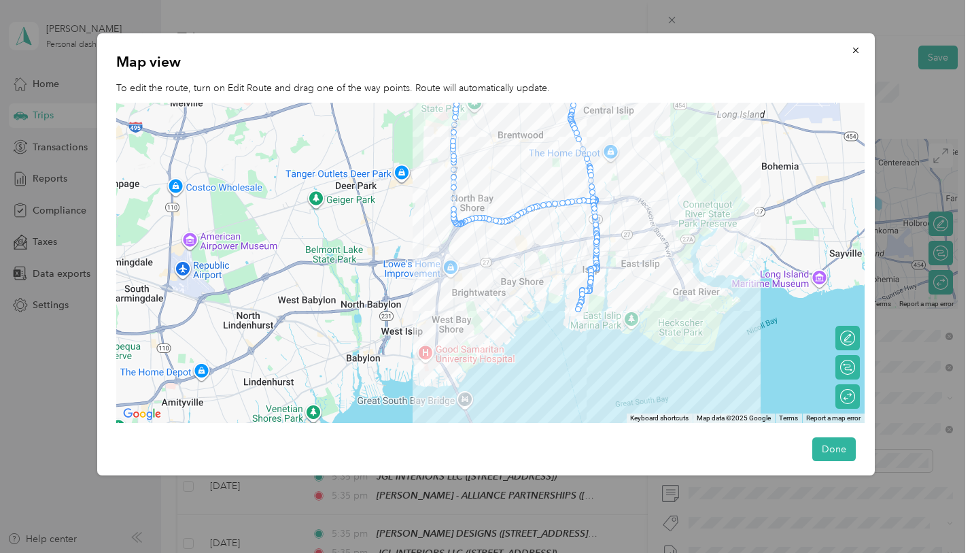
drag, startPoint x: 648, startPoint y: 334, endPoint x: 653, endPoint y: 201, distance: 133.3
click at [653, 201] on div at bounding box center [490, 263] width 748 height 321
click at [833, 442] on button "Done" at bounding box center [834, 449] width 44 height 24
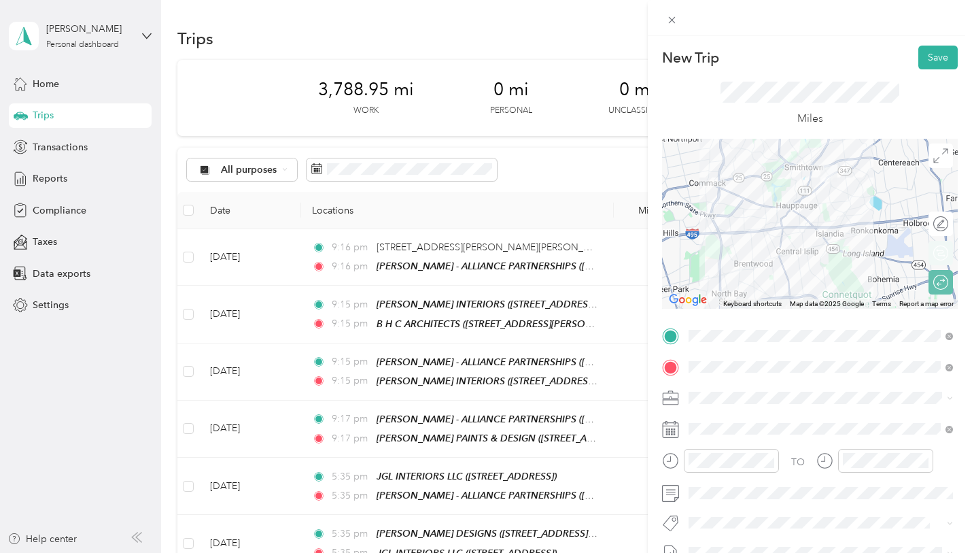
click at [931, 215] on div "Edit route" at bounding box center [941, 223] width 24 height 24
click at [931, 215] on div "Edit route" at bounding box center [890, 223] width 126 height 24
click at [934, 224] on div at bounding box center [934, 223] width 29 height 14
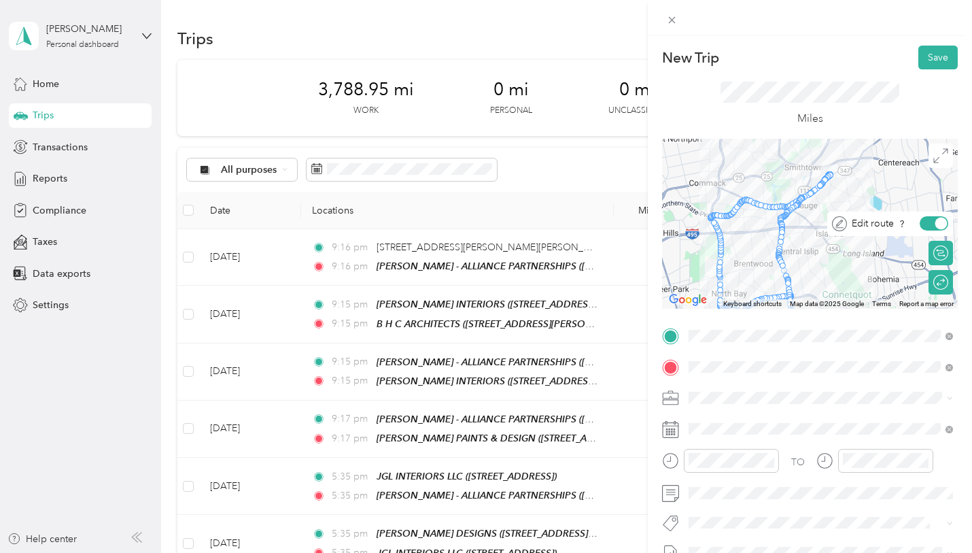
click at [934, 224] on div at bounding box center [934, 223] width 29 height 14
click at [933, 291] on div "Round trip" at bounding box center [941, 282] width 24 height 24
click at [933, 288] on div at bounding box center [934, 282] width 29 height 14
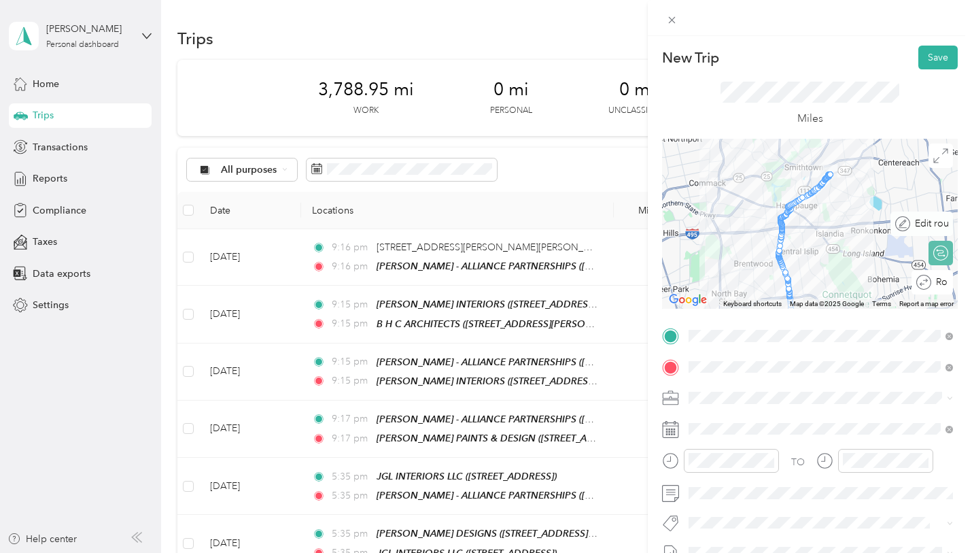
click at [944, 220] on div "Edit route" at bounding box center [929, 223] width 38 height 14
click at [948, 152] on span at bounding box center [941, 155] width 24 height 24
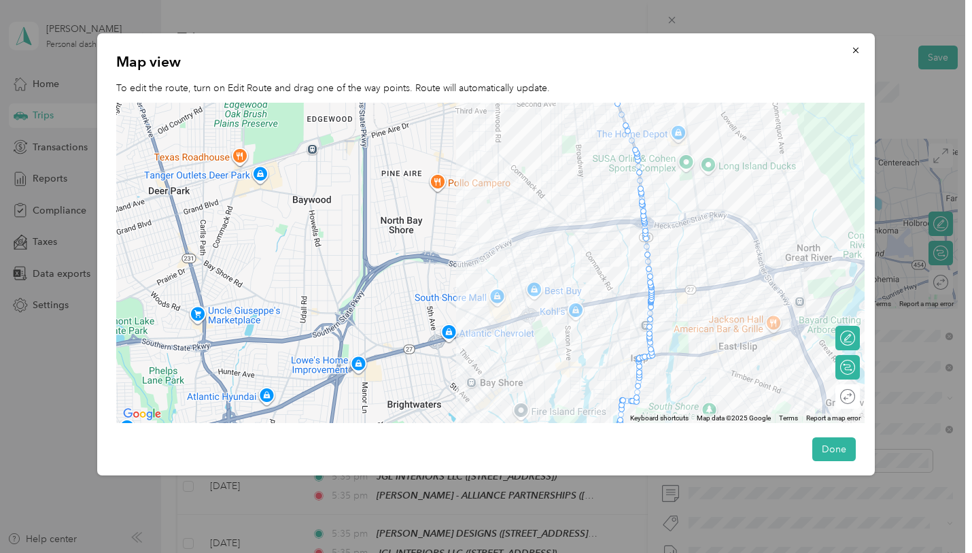
drag, startPoint x: 390, startPoint y: 354, endPoint x: 603, endPoint y: 255, distance: 234.5
click at [603, 255] on div at bounding box center [490, 263] width 748 height 321
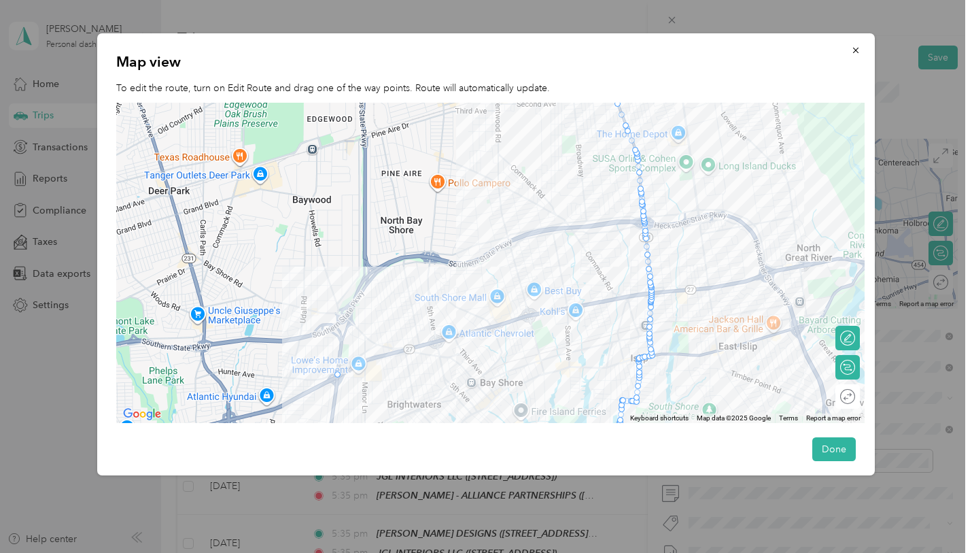
drag, startPoint x: 653, startPoint y: 305, endPoint x: 337, endPoint y: 378, distance: 323.9
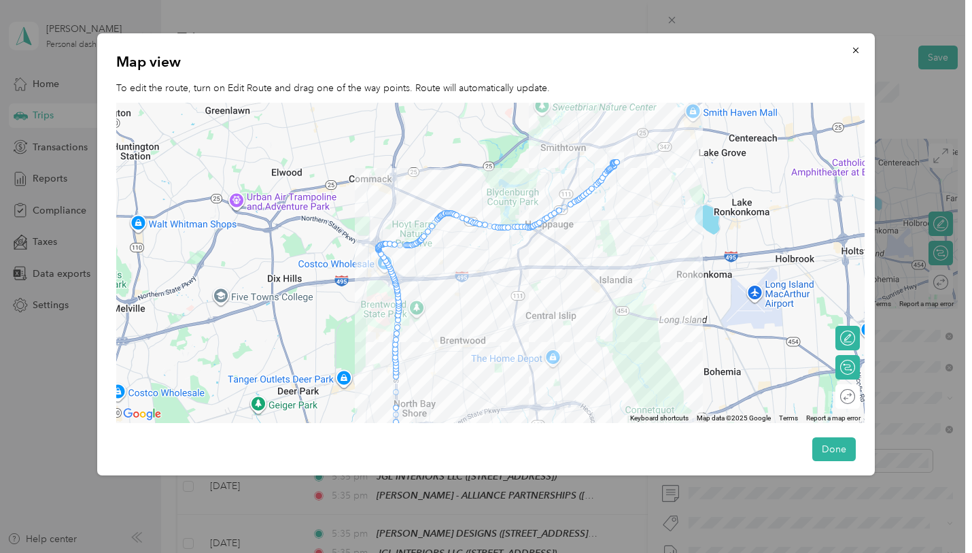
drag, startPoint x: 447, startPoint y: 216, endPoint x: 450, endPoint y: 408, distance: 191.7
click at [451, 409] on div at bounding box center [490, 263] width 748 height 321
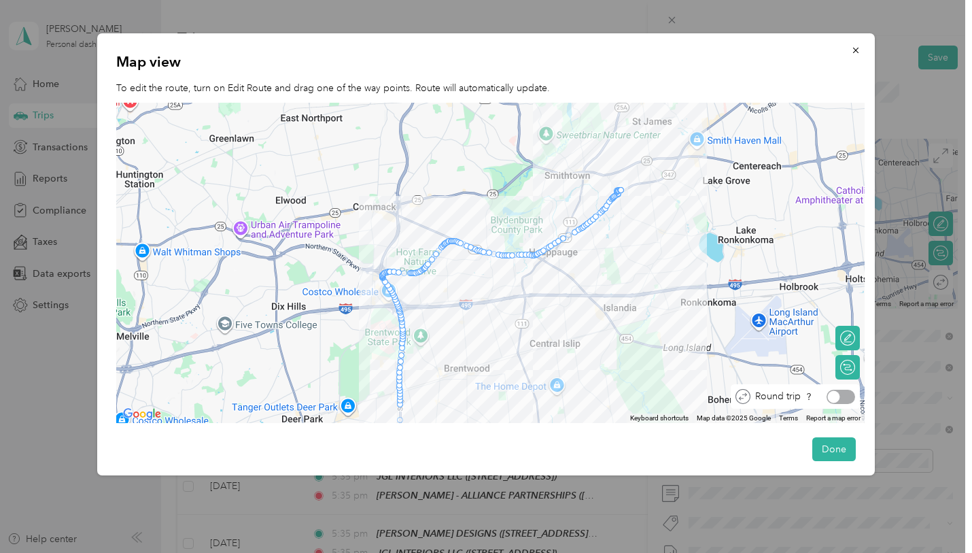
click at [849, 395] on div at bounding box center [841, 397] width 29 height 14
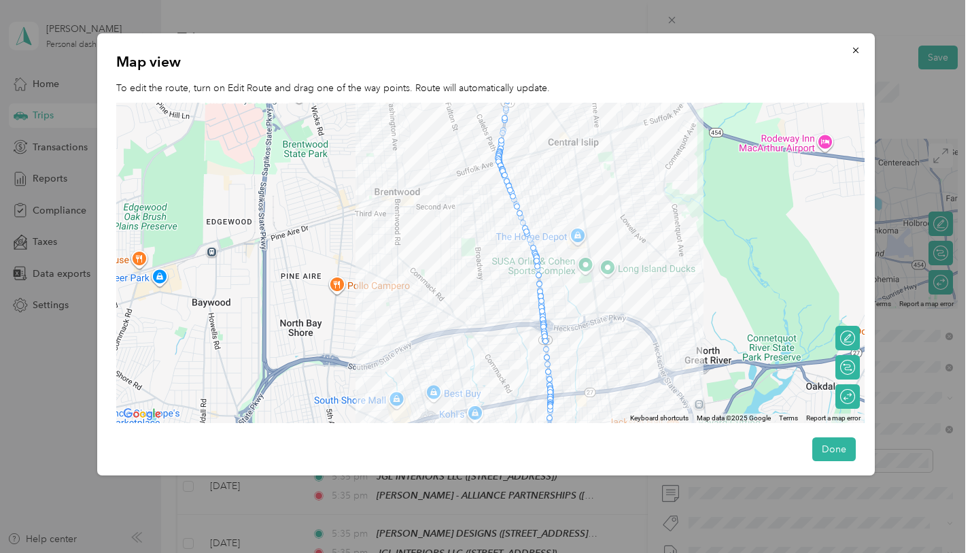
drag, startPoint x: 535, startPoint y: 365, endPoint x: 620, endPoint y: 154, distance: 227.9
click at [620, 154] on div at bounding box center [490, 263] width 748 height 321
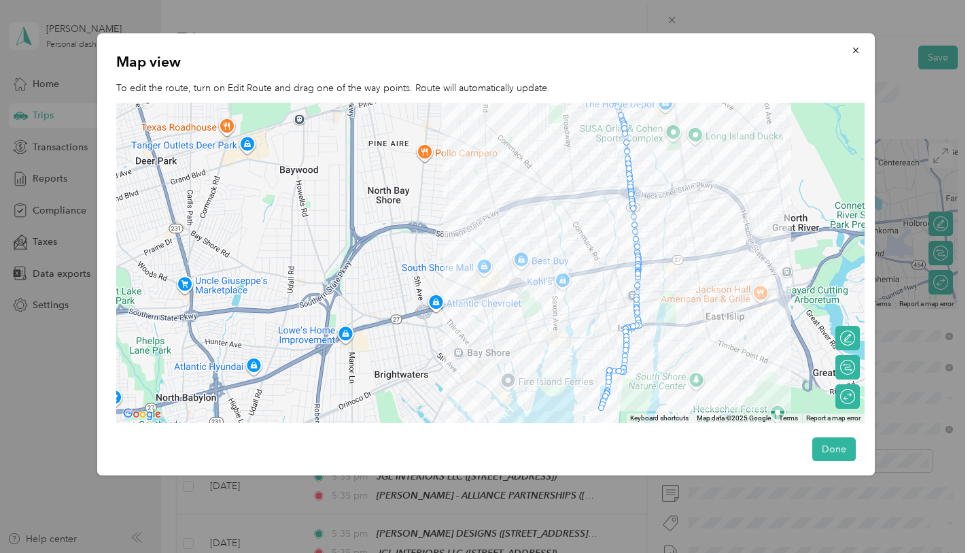
drag, startPoint x: 567, startPoint y: 333, endPoint x: 641, endPoint y: 242, distance: 117.4
click at [641, 242] on div at bounding box center [490, 263] width 748 height 321
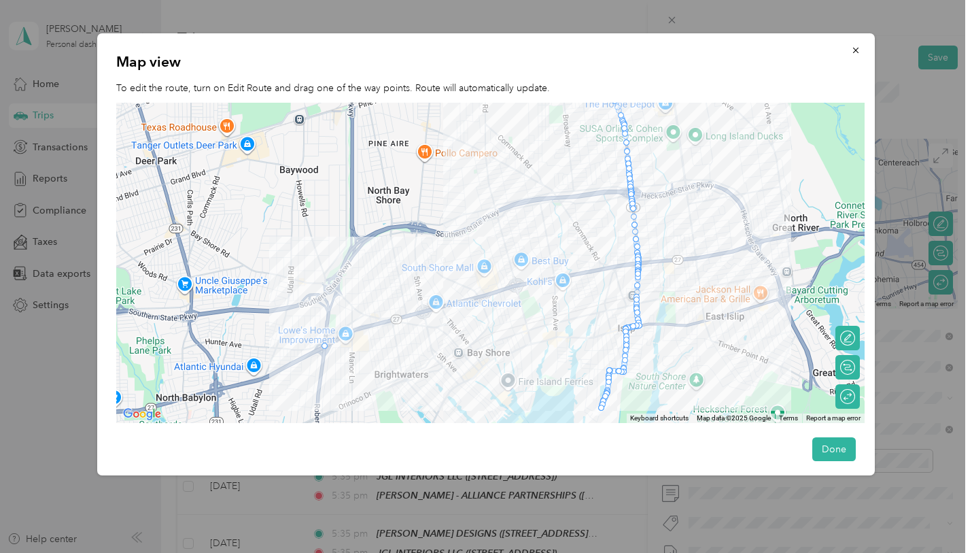
drag, startPoint x: 639, startPoint y: 269, endPoint x: 323, endPoint y: 343, distance: 324.5
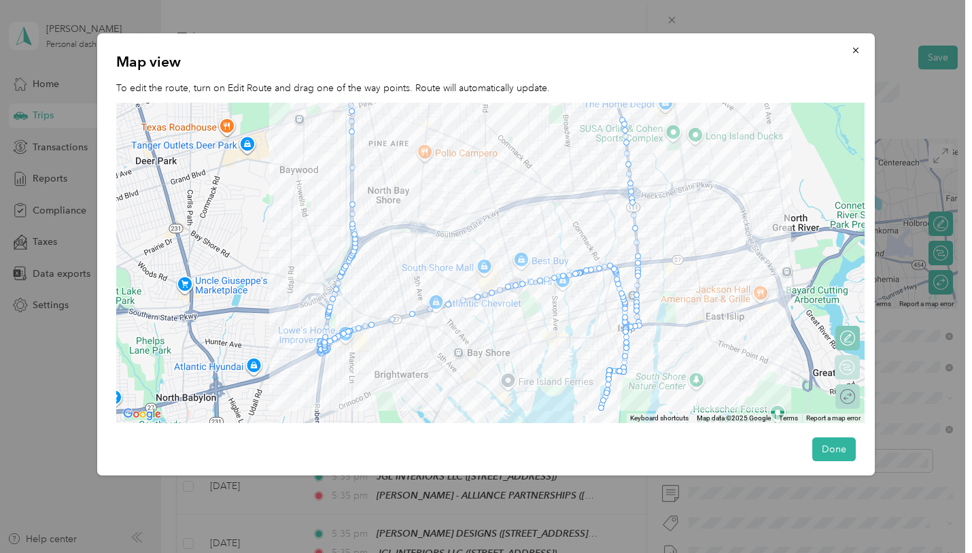
click at [848, 401] on icon at bounding box center [847, 396] width 15 height 15
click at [840, 406] on div "Round trip" at bounding box center [795, 396] width 129 height 24
click at [844, 396] on div at bounding box center [848, 396] width 12 height 12
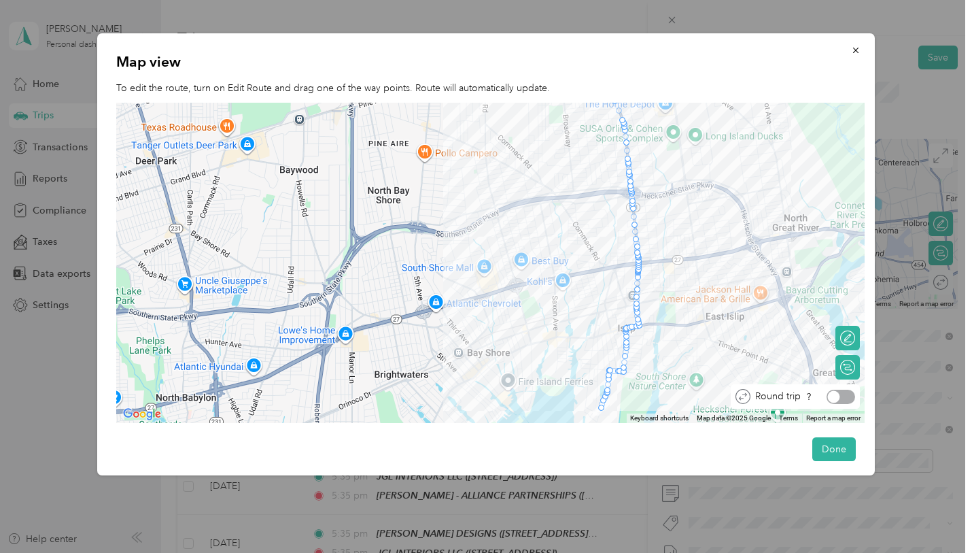
click at [844, 396] on div at bounding box center [841, 397] width 29 height 14
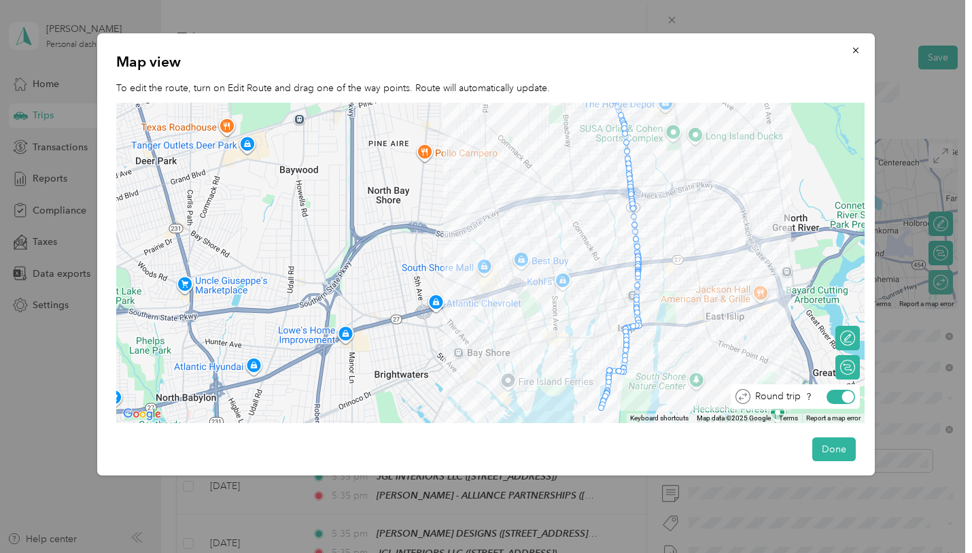
click at [844, 397] on div at bounding box center [848, 396] width 12 height 12
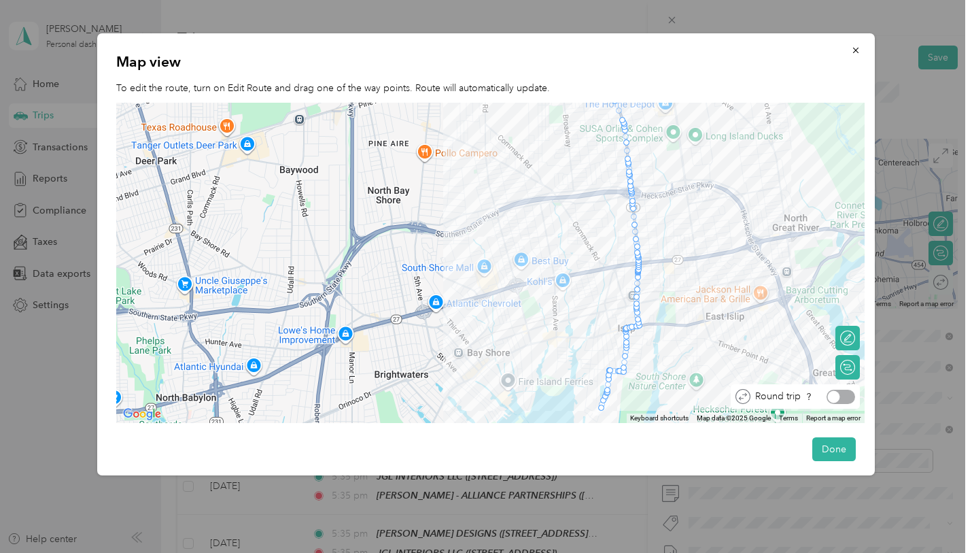
click at [844, 396] on div at bounding box center [841, 397] width 29 height 14
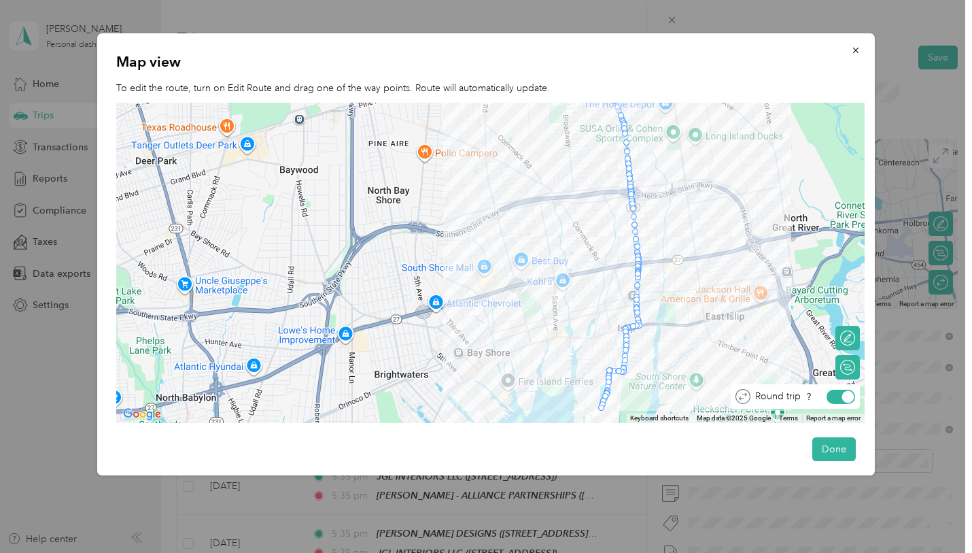
click at [844, 396] on div at bounding box center [848, 396] width 12 height 12
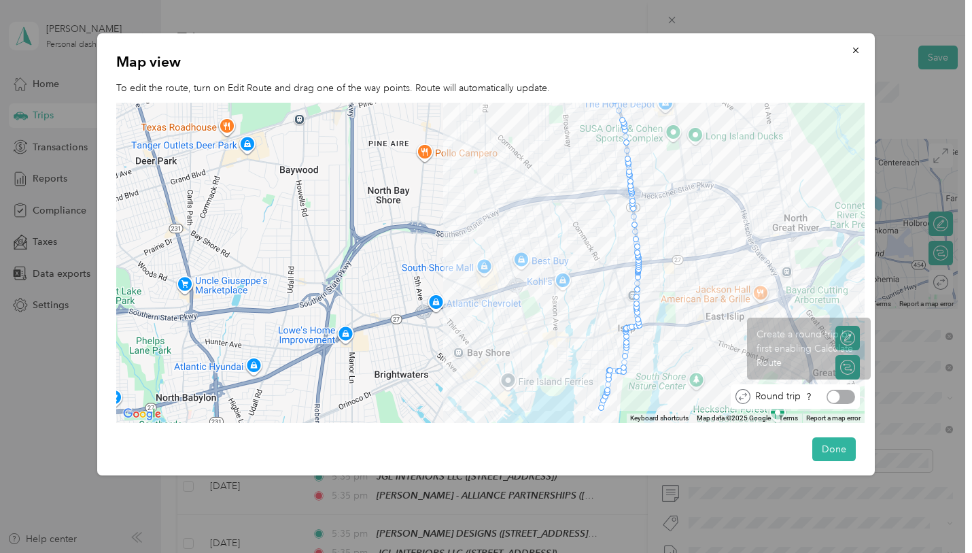
click at [838, 397] on div at bounding box center [834, 396] width 12 height 12
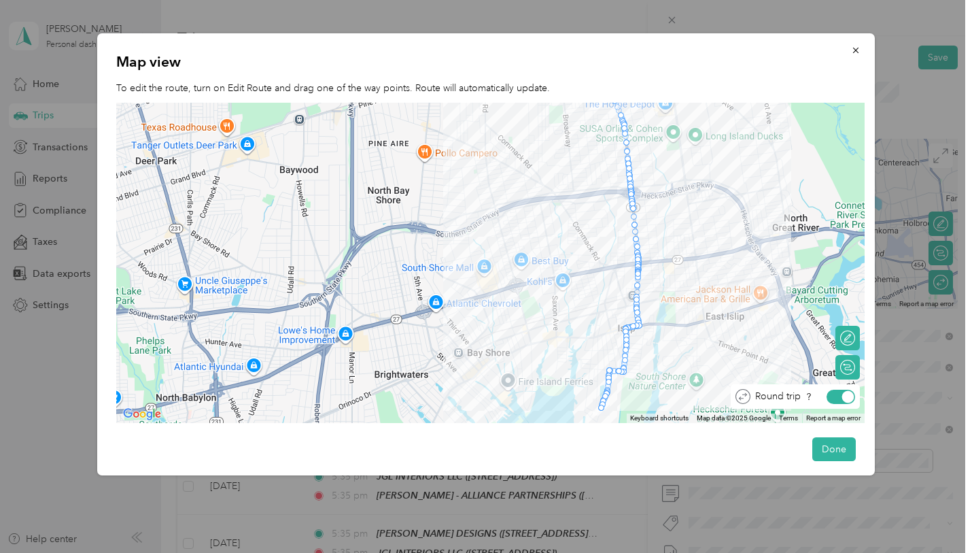
click at [838, 397] on div at bounding box center [841, 397] width 29 height 14
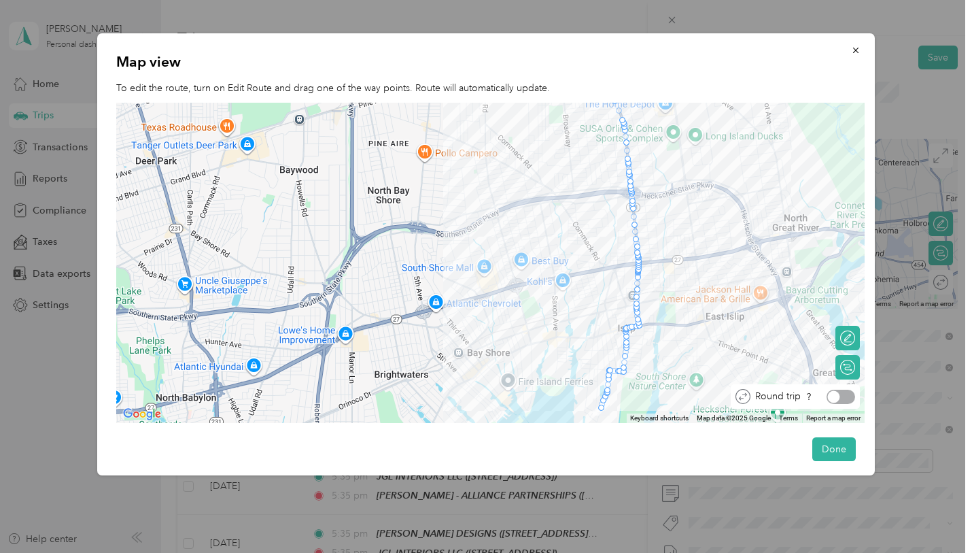
click at [838, 397] on div at bounding box center [834, 396] width 12 height 12
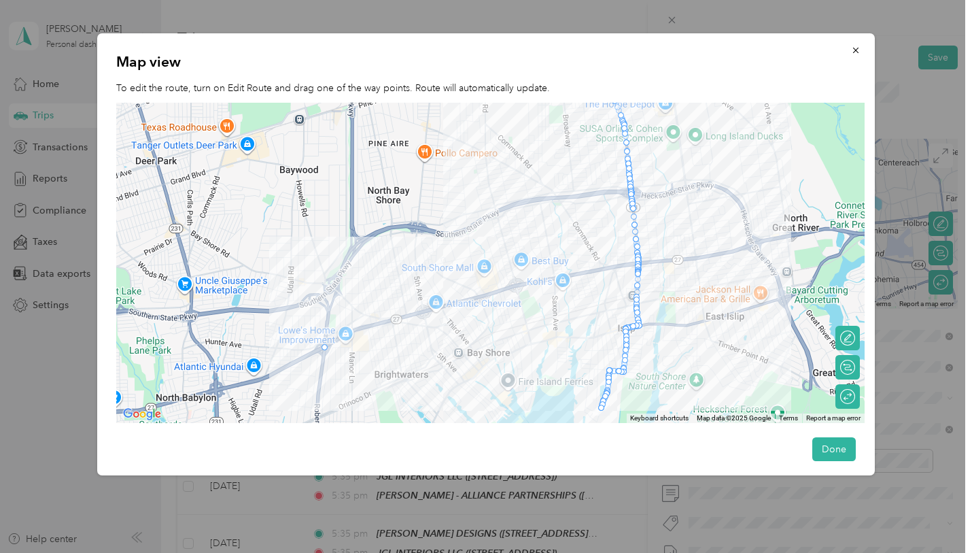
drag, startPoint x: 637, startPoint y: 280, endPoint x: 322, endPoint y: 350, distance: 323.1
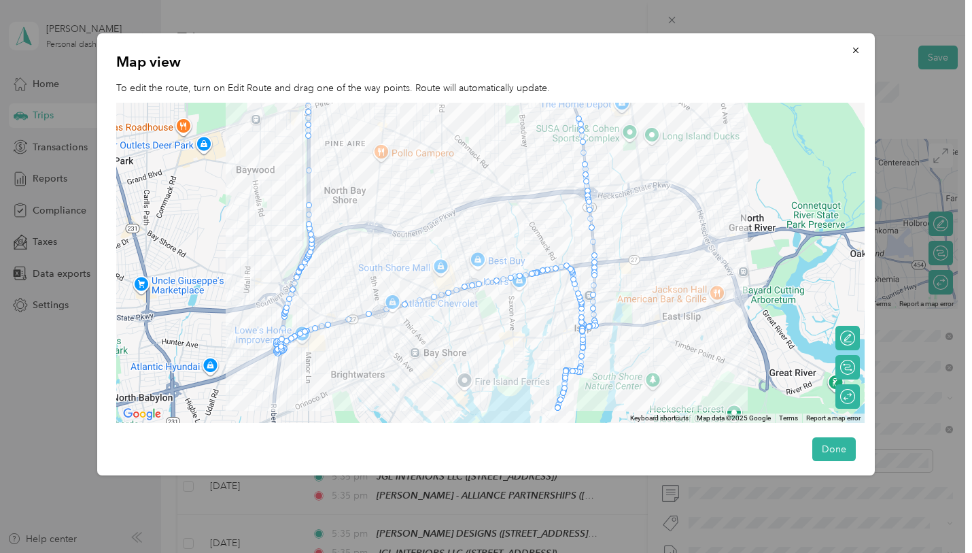
drag, startPoint x: 636, startPoint y: 237, endPoint x: 544, endPoint y: 237, distance: 91.8
click at [544, 237] on div at bounding box center [490, 263] width 748 height 321
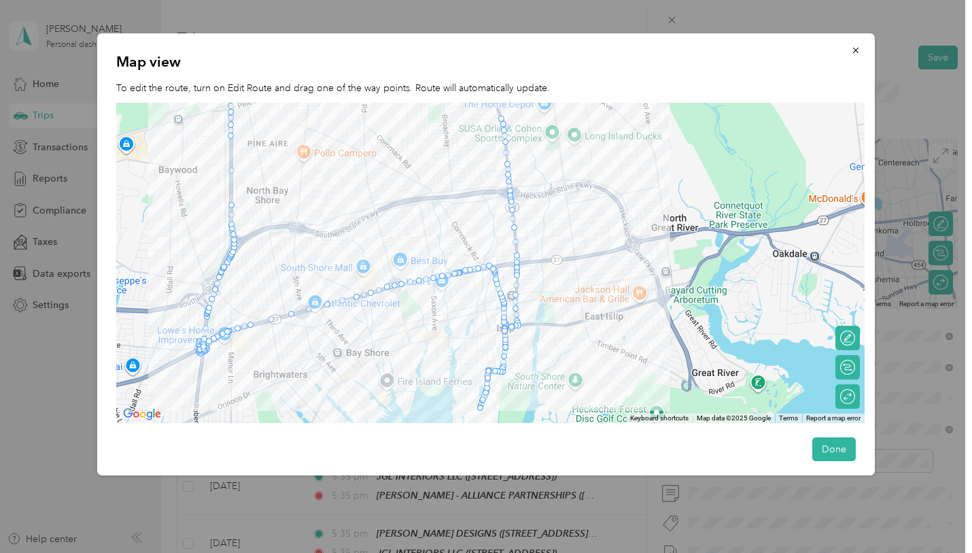
drag, startPoint x: 515, startPoint y: 232, endPoint x: 530, endPoint y: 232, distance: 14.3
click at [526, 232] on div at bounding box center [490, 263] width 748 height 321
